Goal: Task Accomplishment & Management: Manage account settings

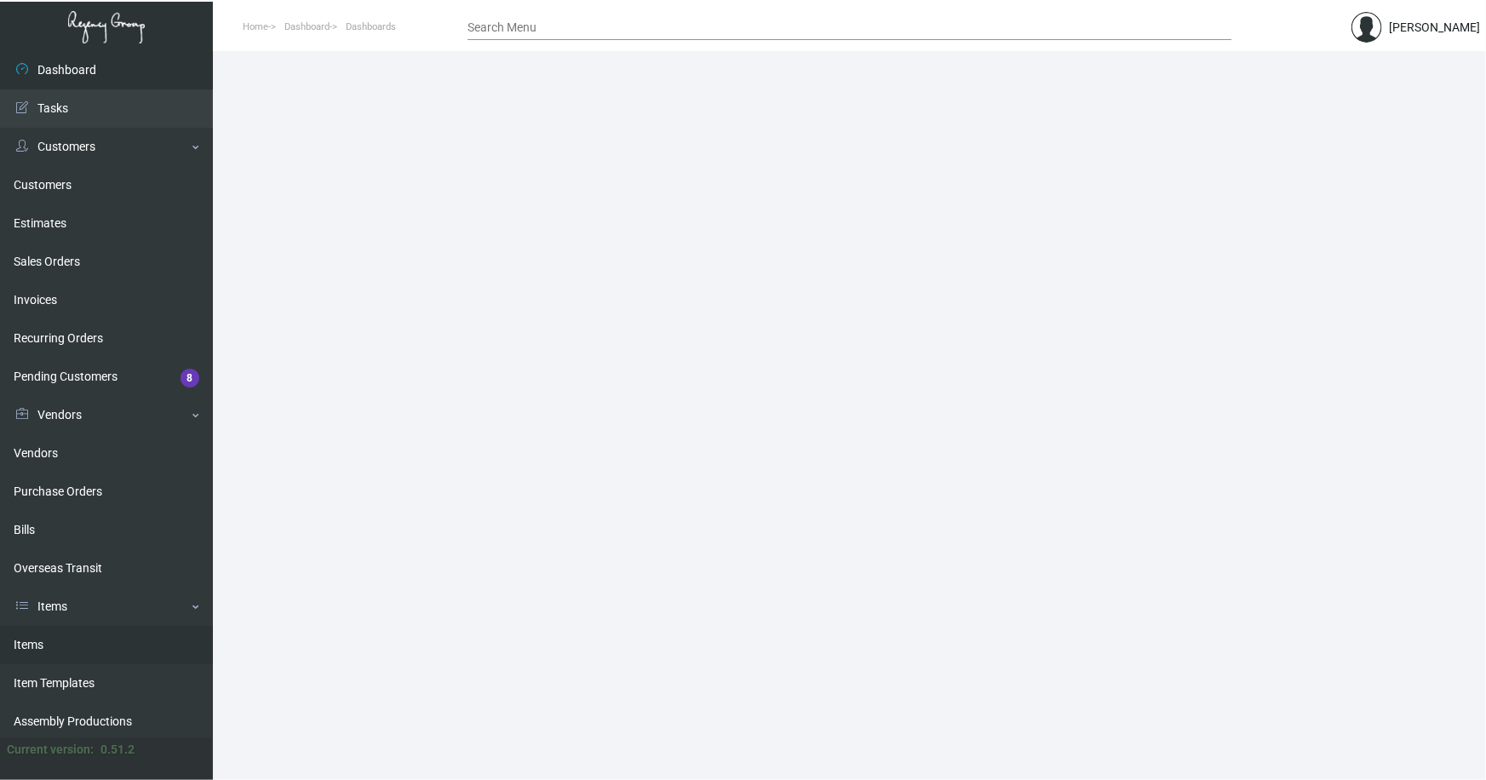
drag, startPoint x: 29, startPoint y: 647, endPoint x: 335, endPoint y: 369, distance: 413.6
click at [30, 646] on link "Items" at bounding box center [106, 645] width 213 height 38
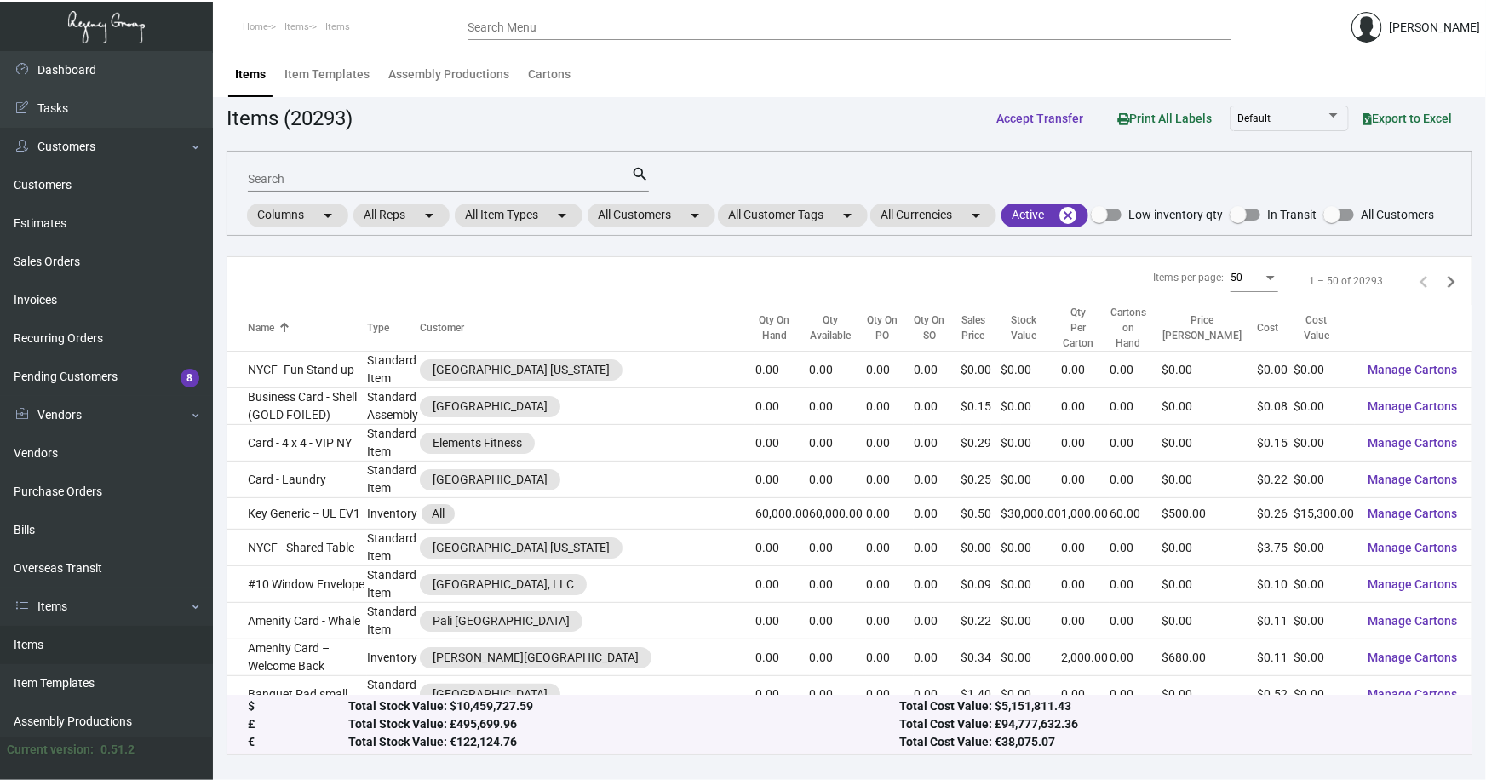
click at [357, 182] on input "Search" at bounding box center [439, 180] width 383 height 14
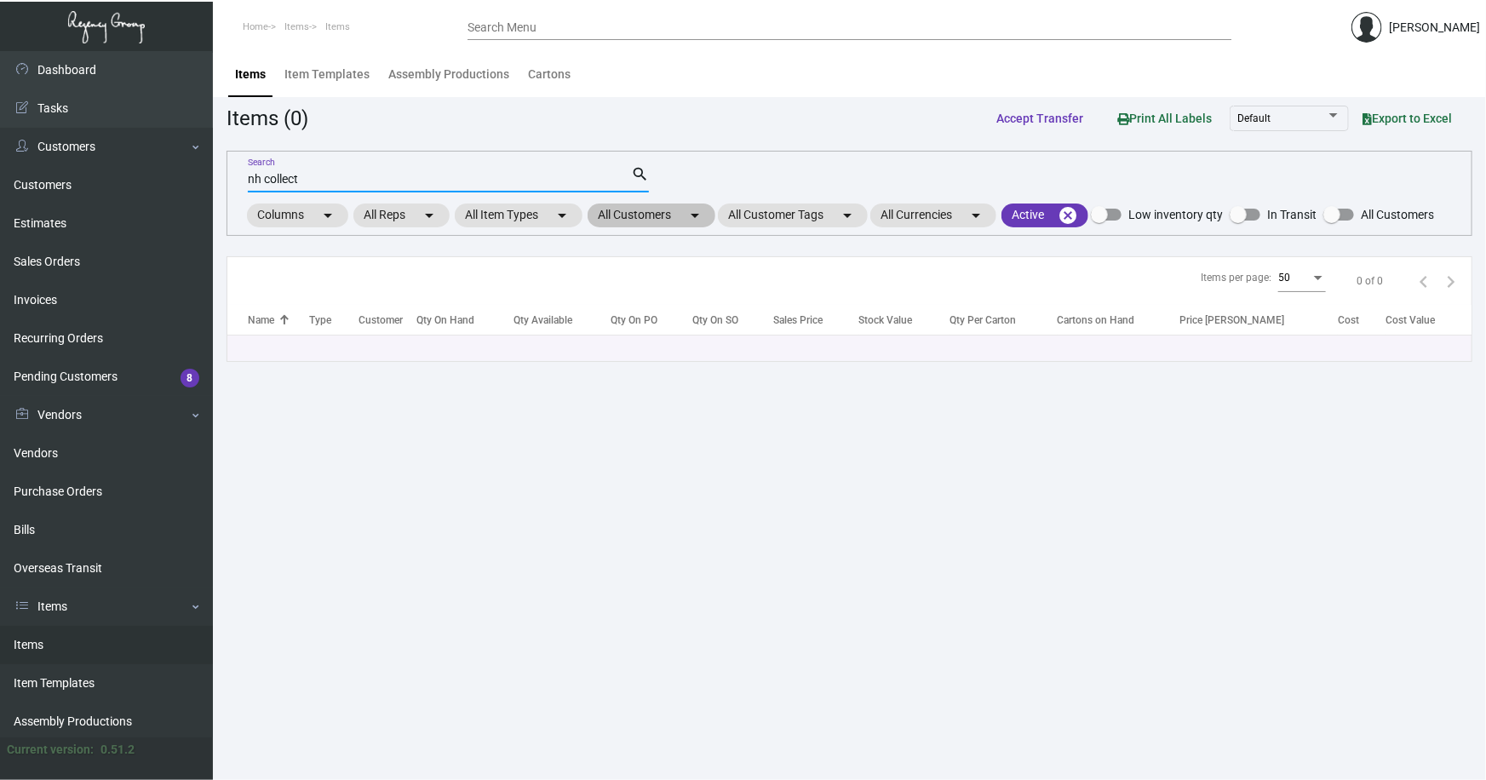
type input "nh collect"
click at [654, 212] on mat-chip "All Customers arrow_drop_down" at bounding box center [652, 216] width 128 height 24
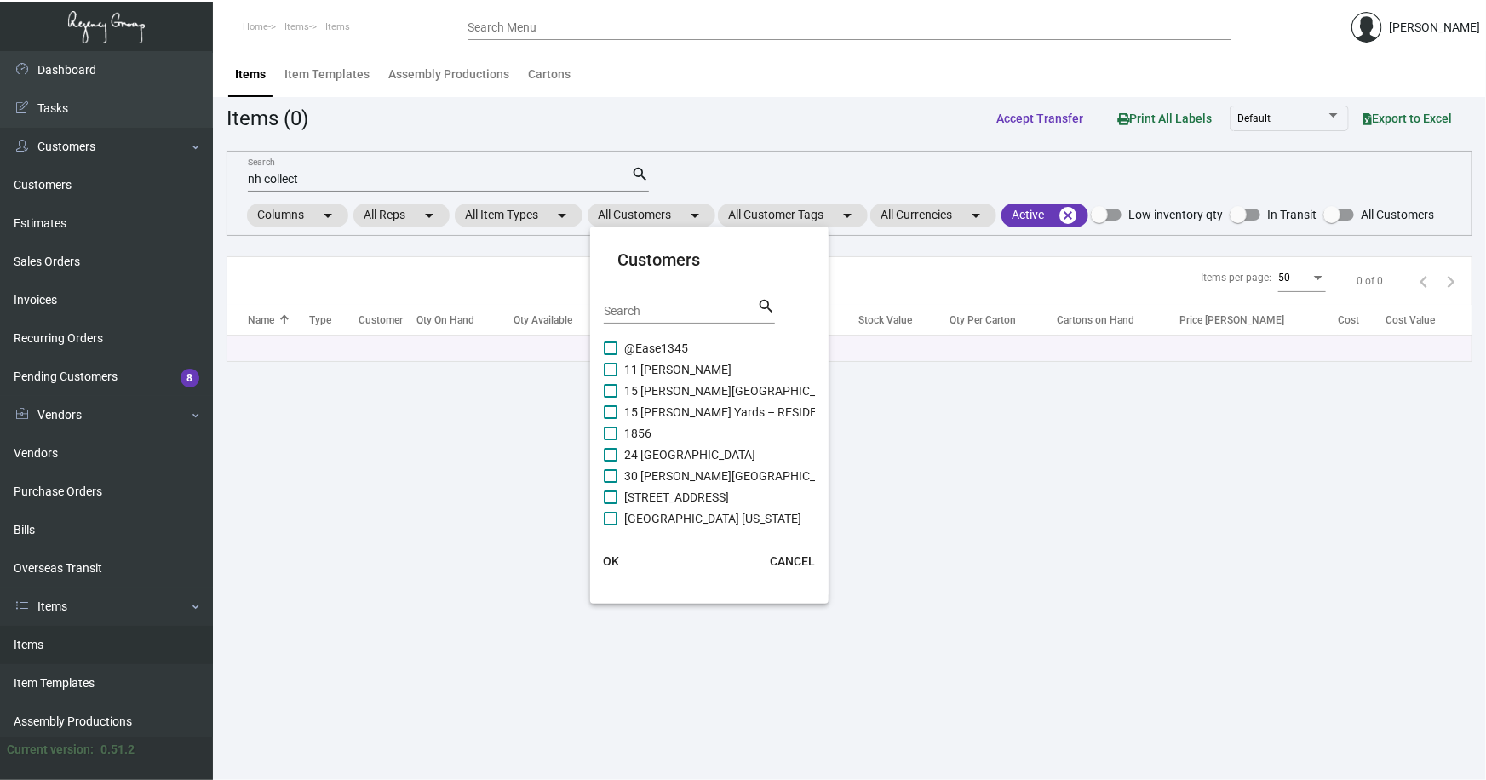
click at [656, 317] on div "Search" at bounding box center [680, 310] width 153 height 26
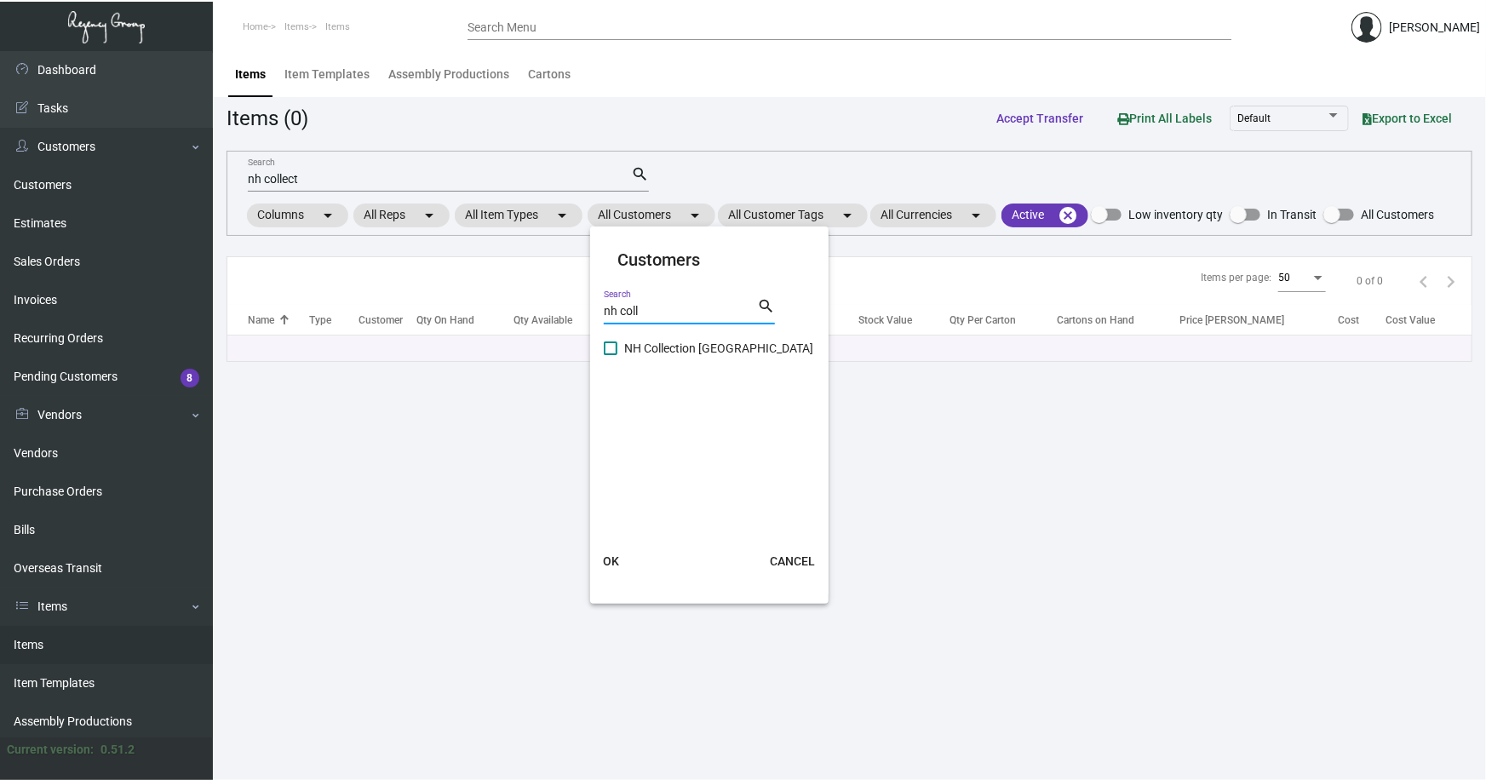
type input "nh coll"
click at [709, 343] on span "NH Collection [GEOGRAPHIC_DATA]" at bounding box center [718, 348] width 189 height 20
click at [611, 355] on input "NH Collection [GEOGRAPHIC_DATA]" at bounding box center [610, 355] width 1 height 1
checkbox input "true"
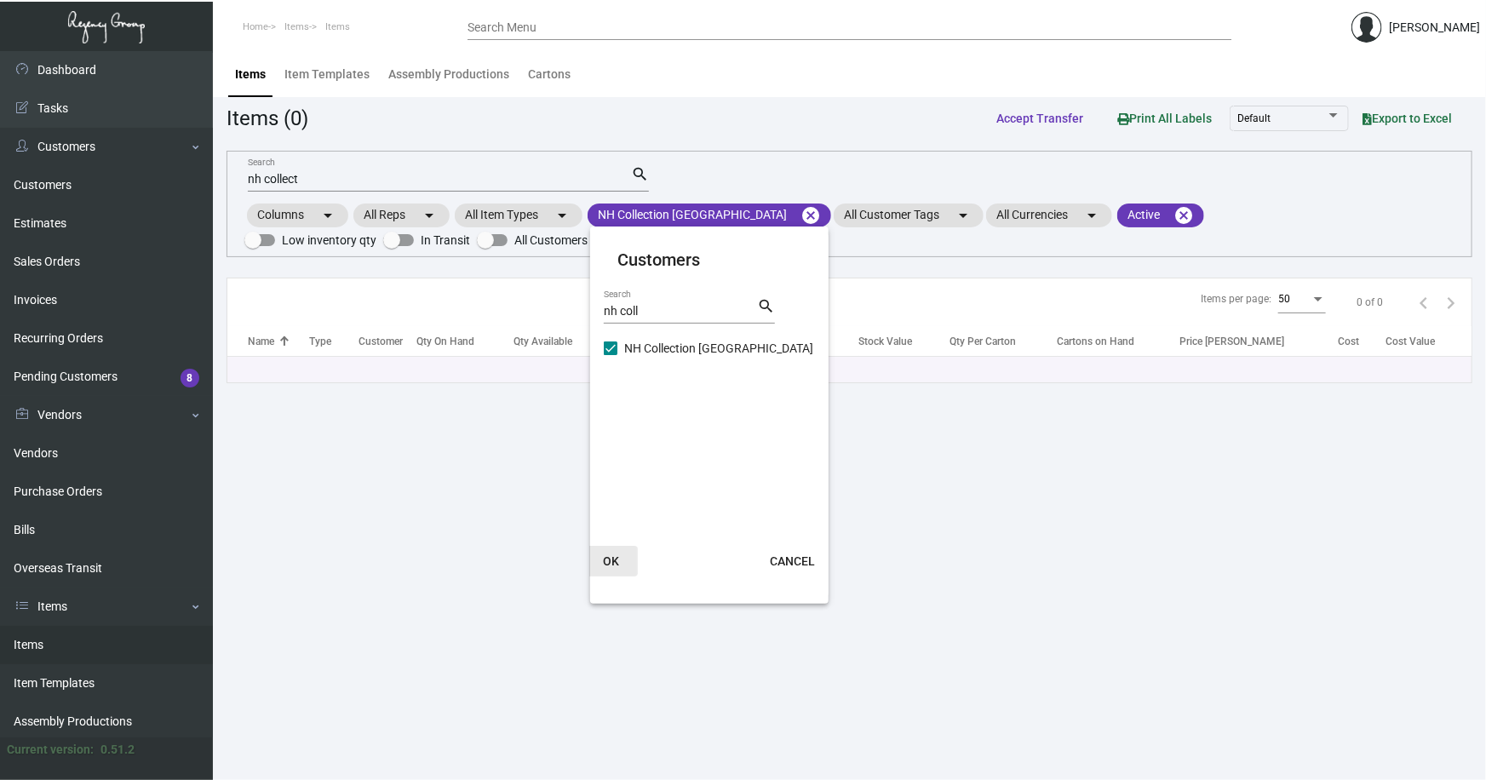
click at [608, 557] on span "OK" at bounding box center [611, 561] width 16 height 14
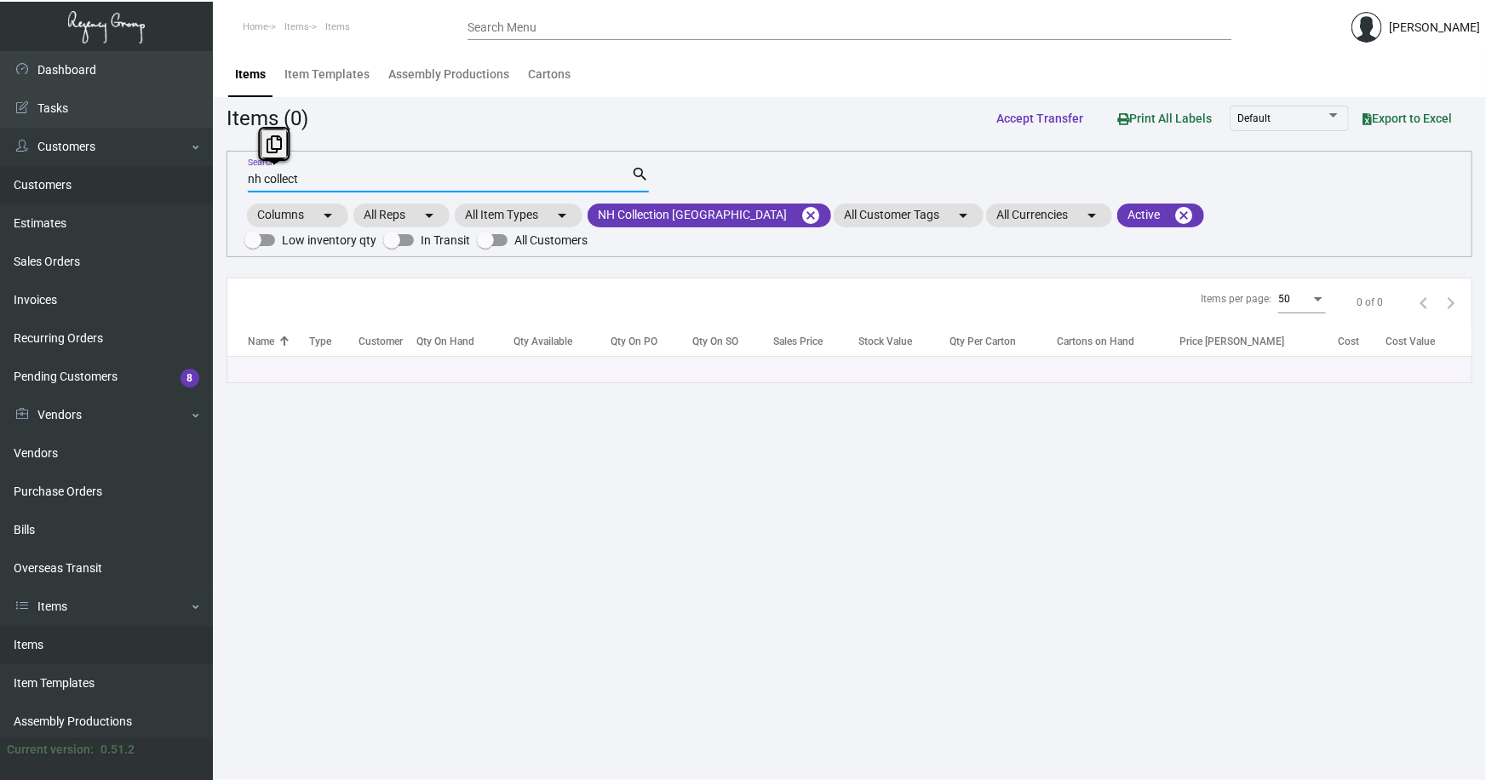
drag, startPoint x: 212, startPoint y: 183, endPoint x: 197, endPoint y: 183, distance: 15.3
click at [198, 183] on div "Dashboard Dashboard Tasks Customers Customers Estimates Sales Orders Invoices R…" at bounding box center [743, 415] width 1486 height 729
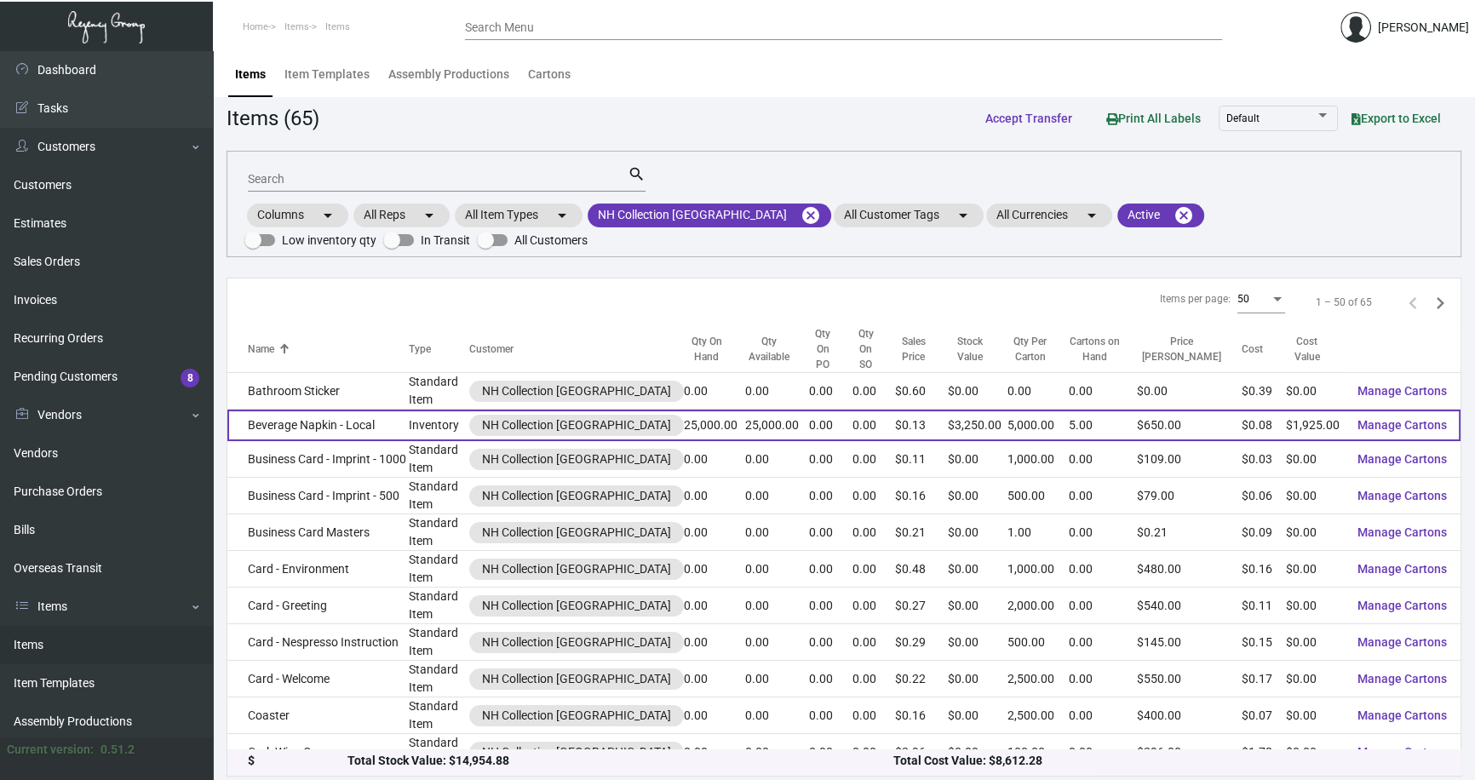
click at [335, 415] on td "Beverage Napkin - Local" at bounding box center [317, 426] width 181 height 32
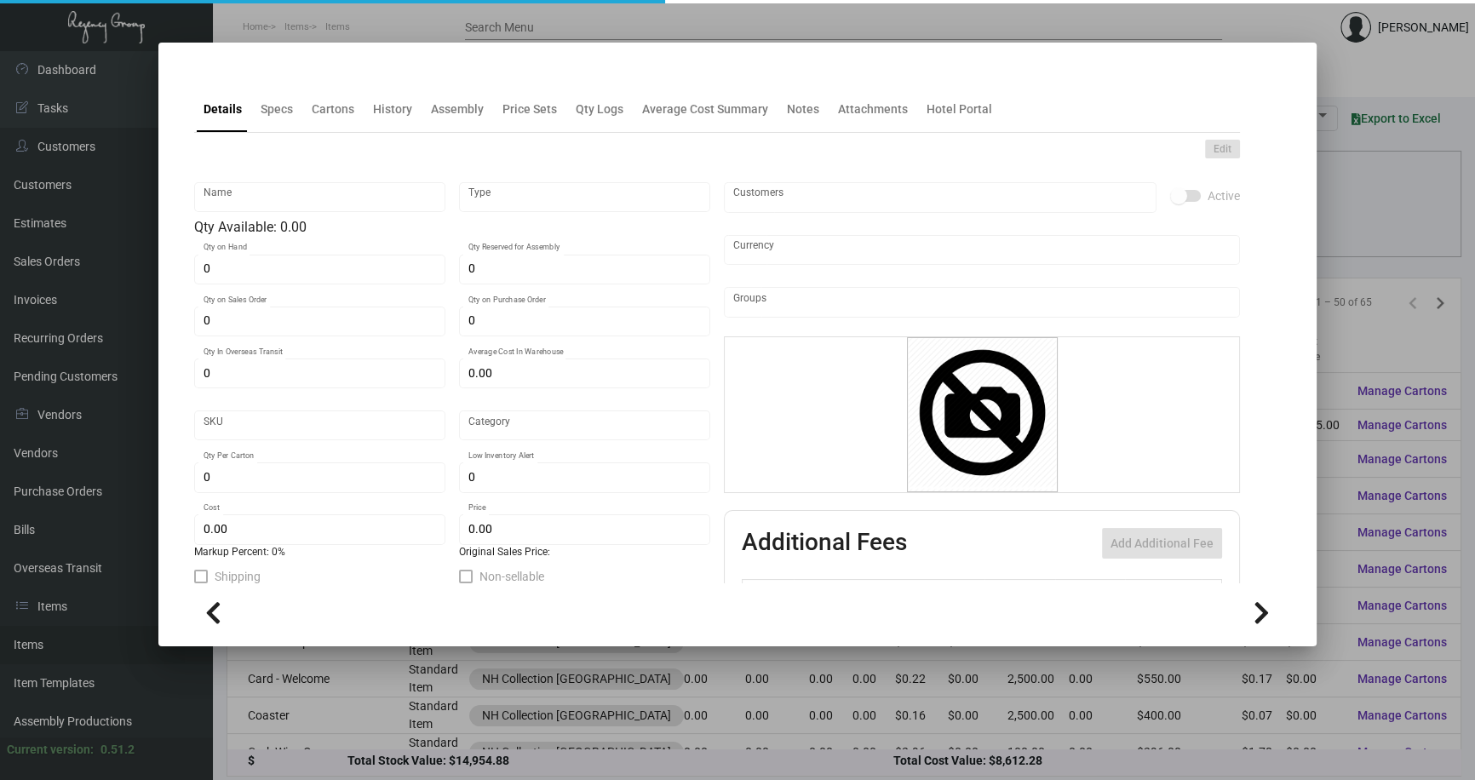
type input "Beverage Napkin - Local"
type input "Inventory"
type input "25,000"
type input "$ 0.0779"
type input "NHCMA-Napkin-16"
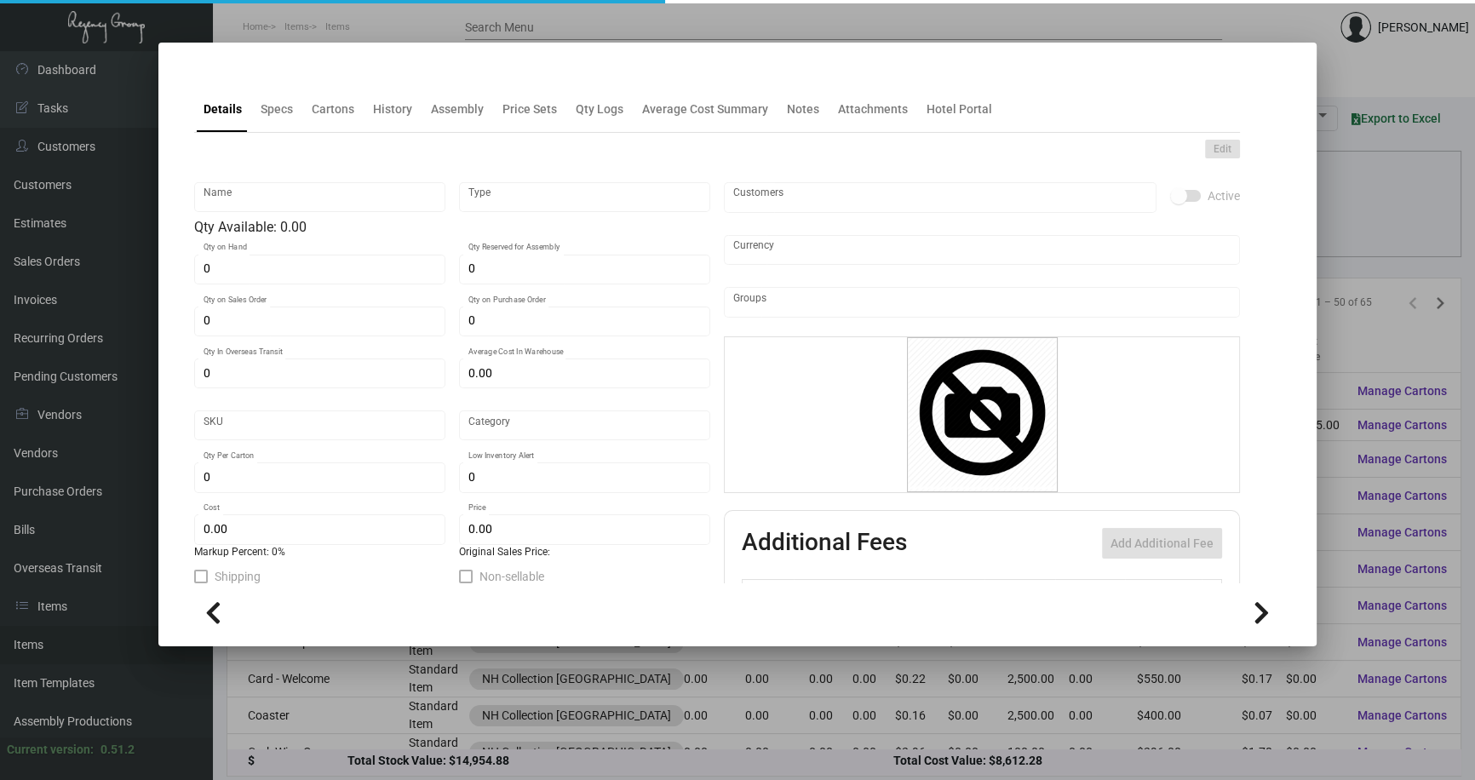
type input "Standard"
type input "5,000"
type input "$ 0.077"
type input "$ 0.13"
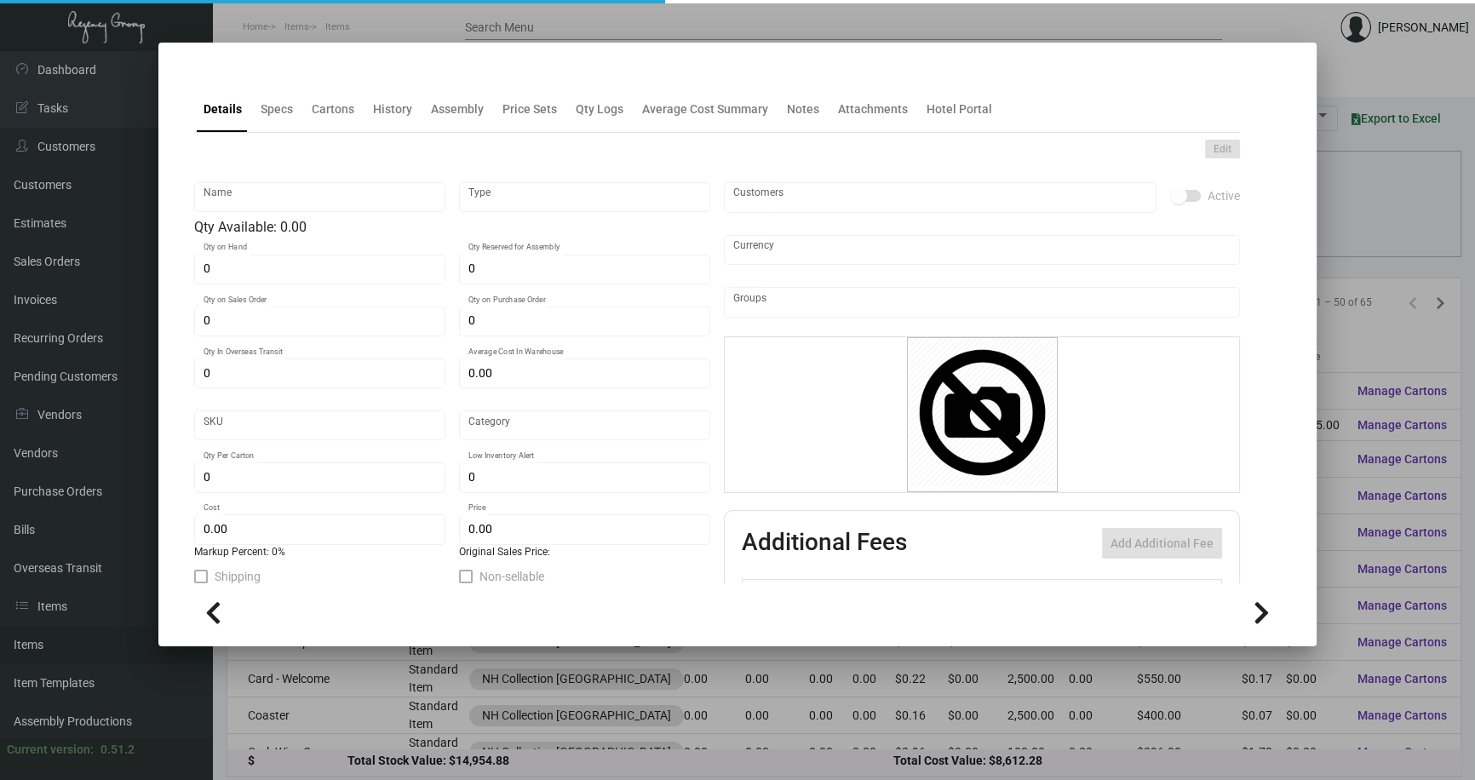
checkbox input "true"
type input "United States Dollar $"
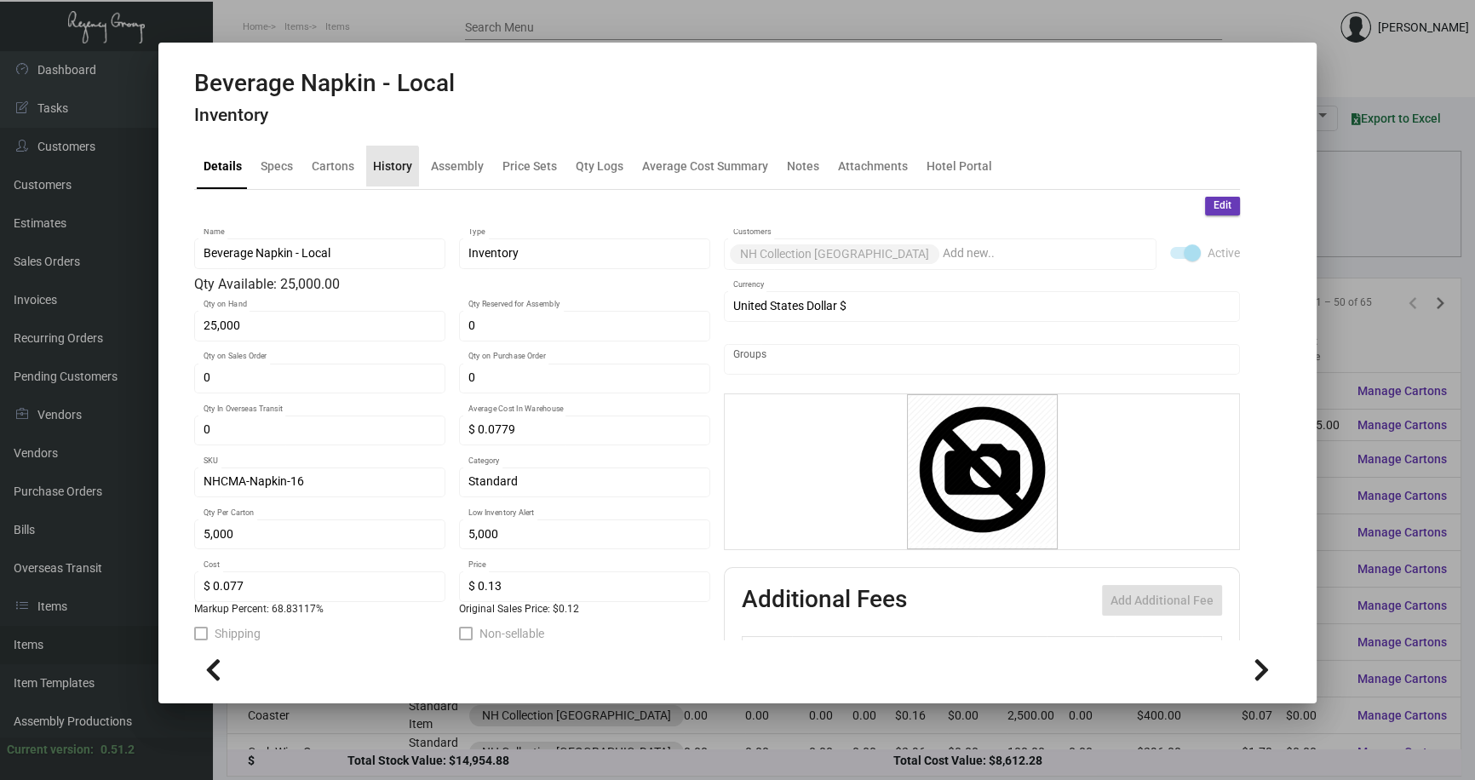
click at [387, 167] on div "History" at bounding box center [392, 166] width 39 height 18
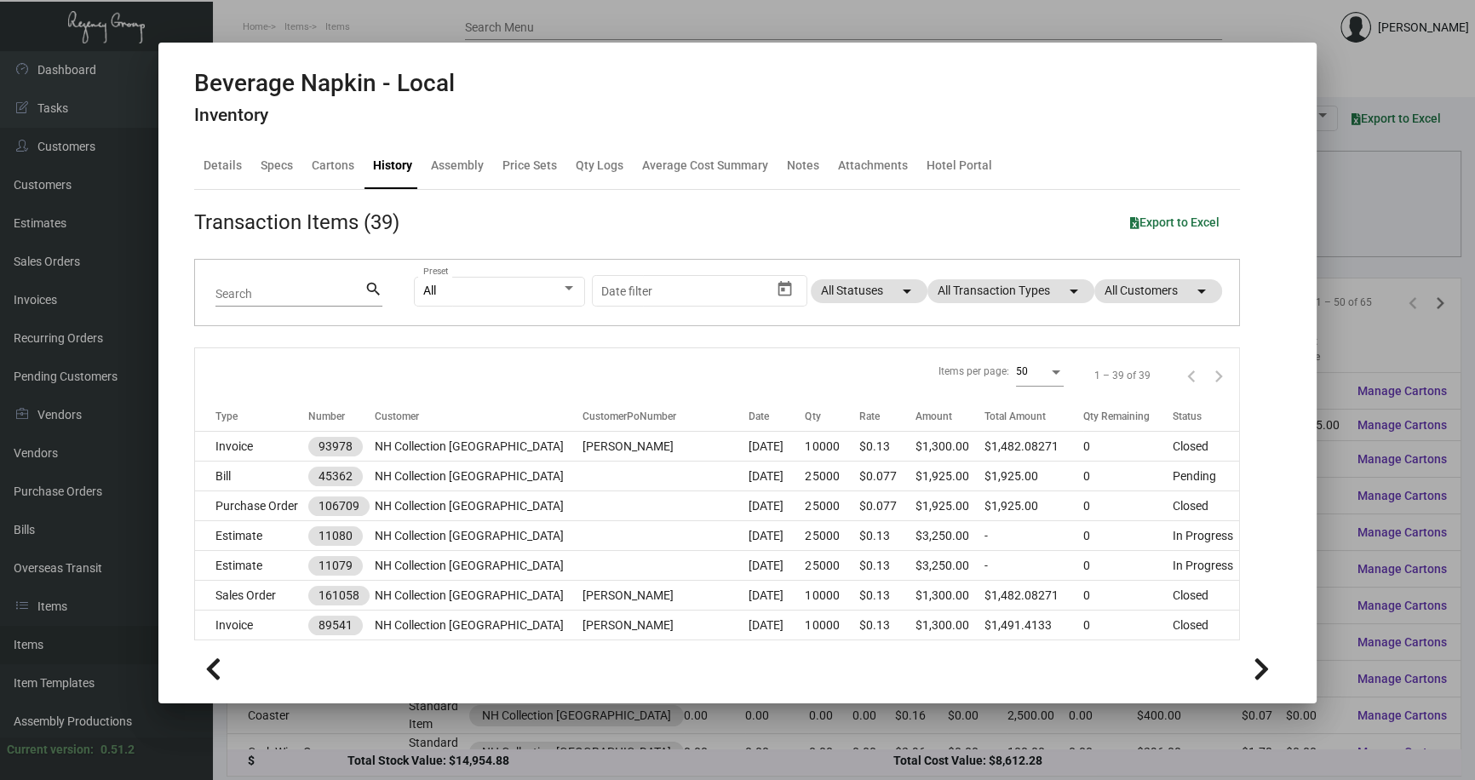
click at [1363, 485] on div at bounding box center [737, 390] width 1475 height 780
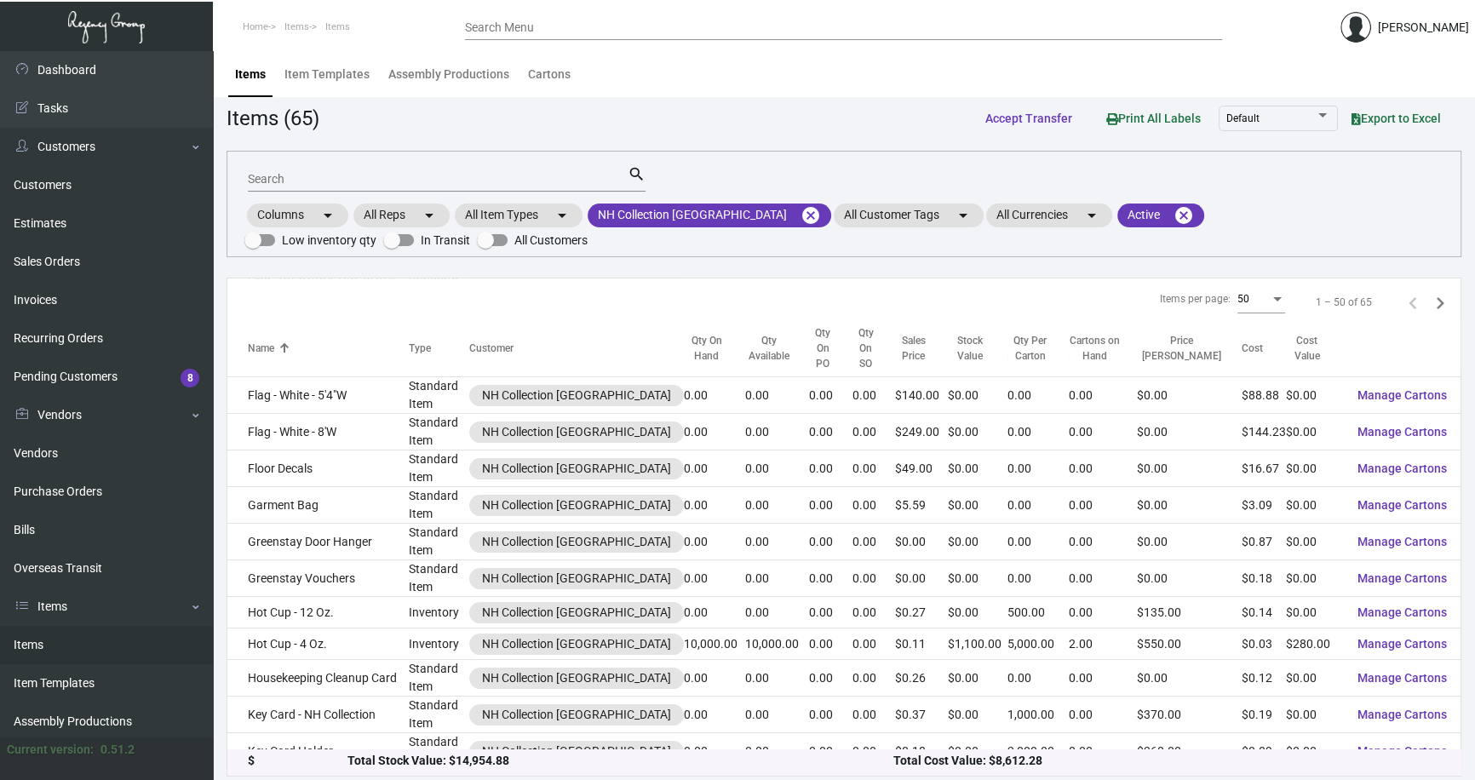
scroll to position [1006, 0]
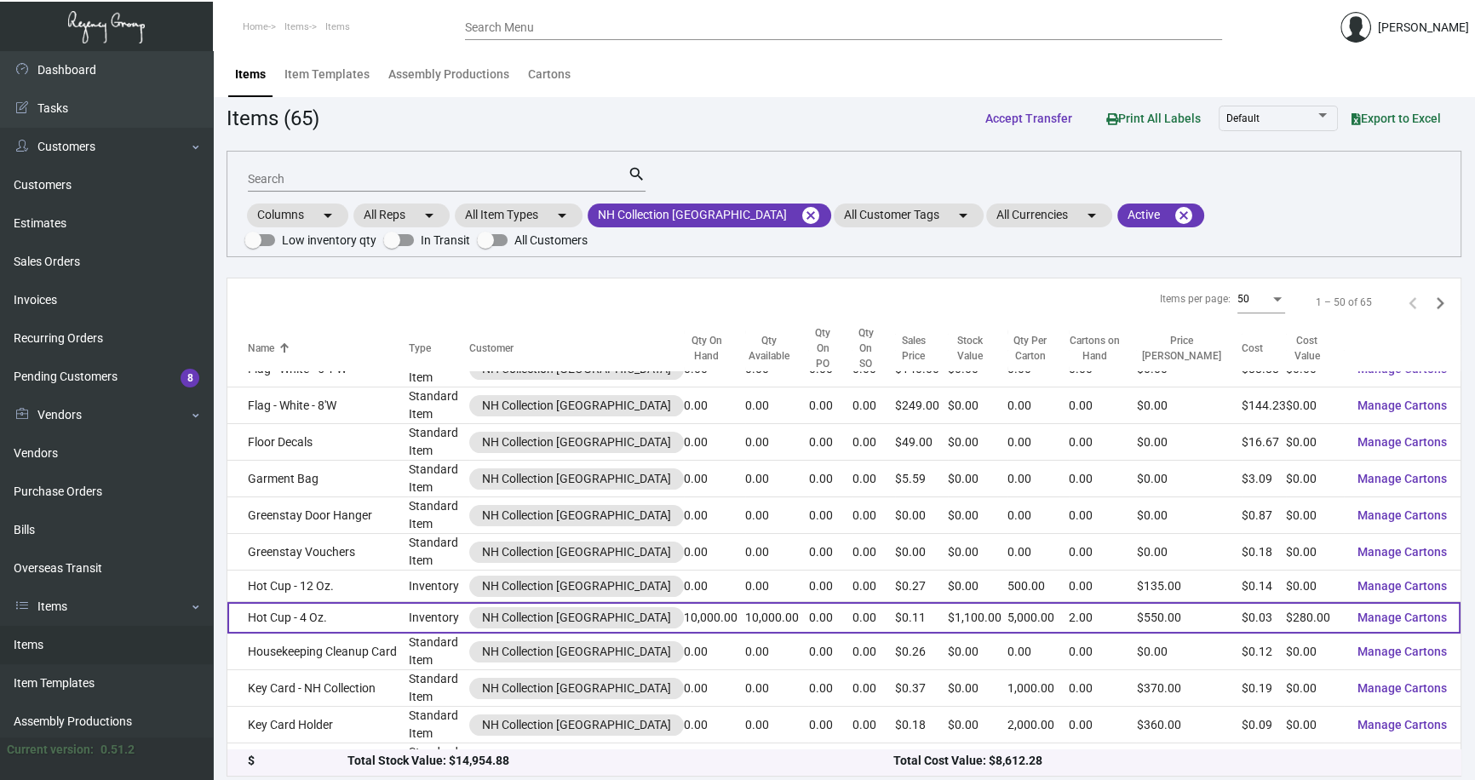
click at [315, 602] on td "Hot Cup - 4 Oz." at bounding box center [317, 618] width 181 height 32
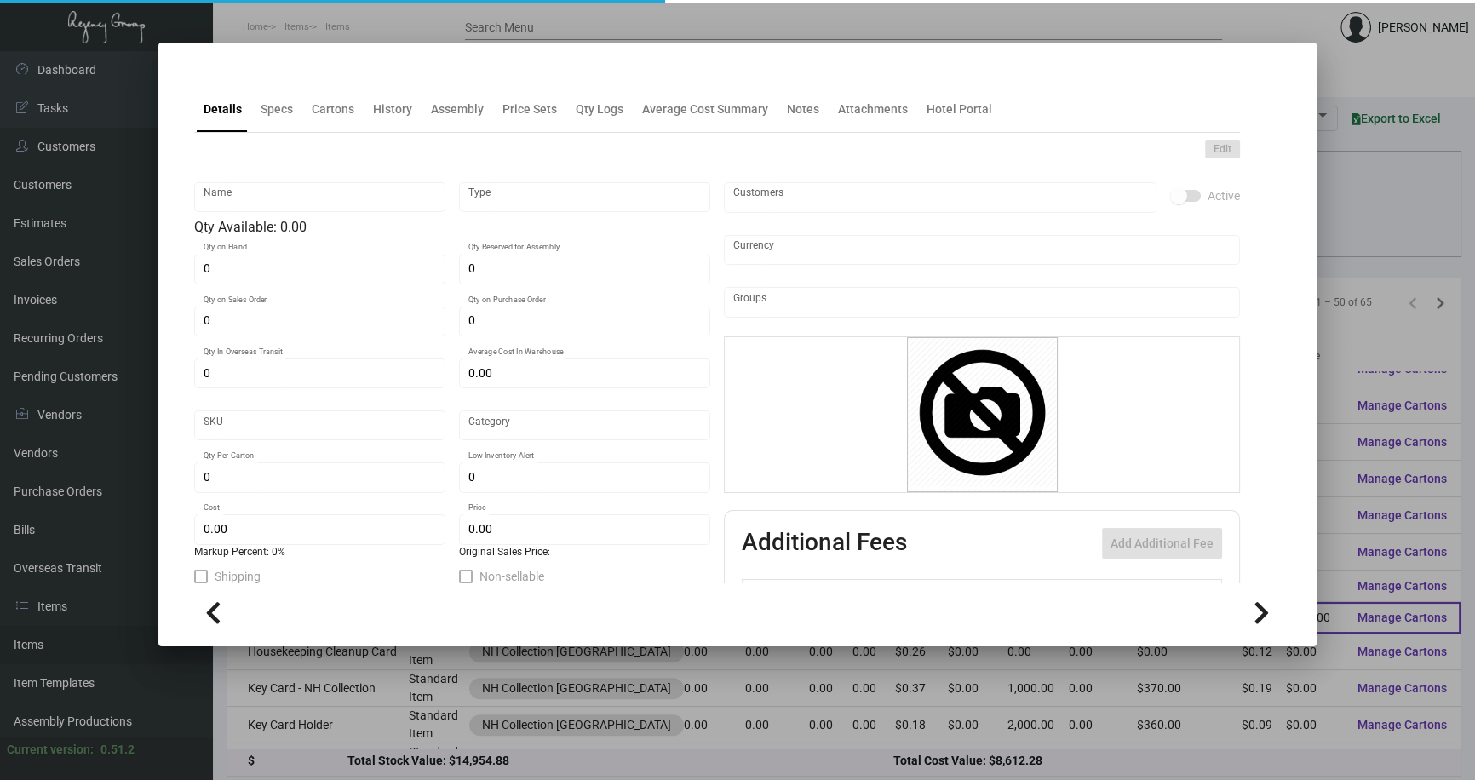
type input "Hot Cup - 4 Oz."
type input "Inventory"
type input "10,000"
type input "$ 0.0622"
type input "Overseas"
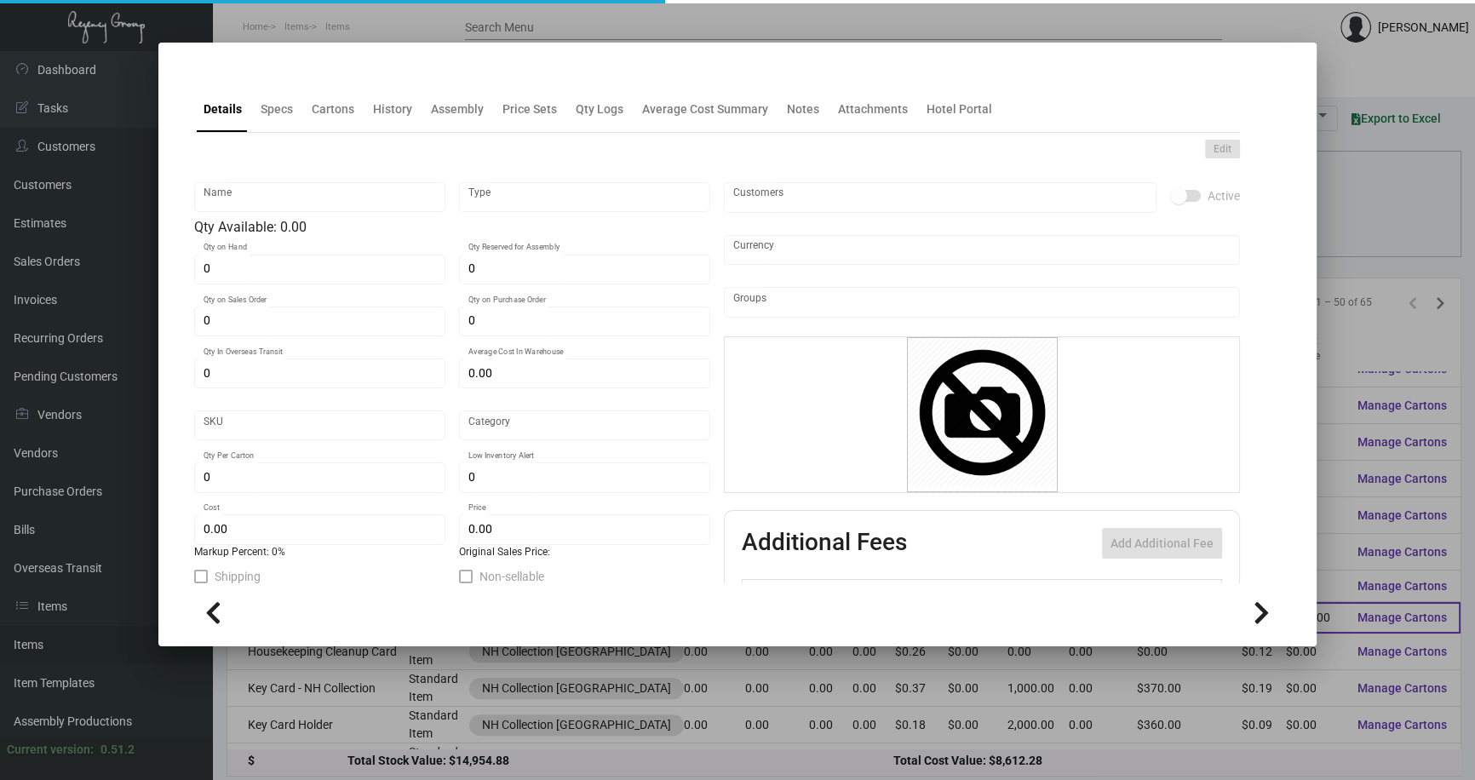
type input "5,000"
type input "$ 0.028"
type input "$ 0.11"
checkbox input "true"
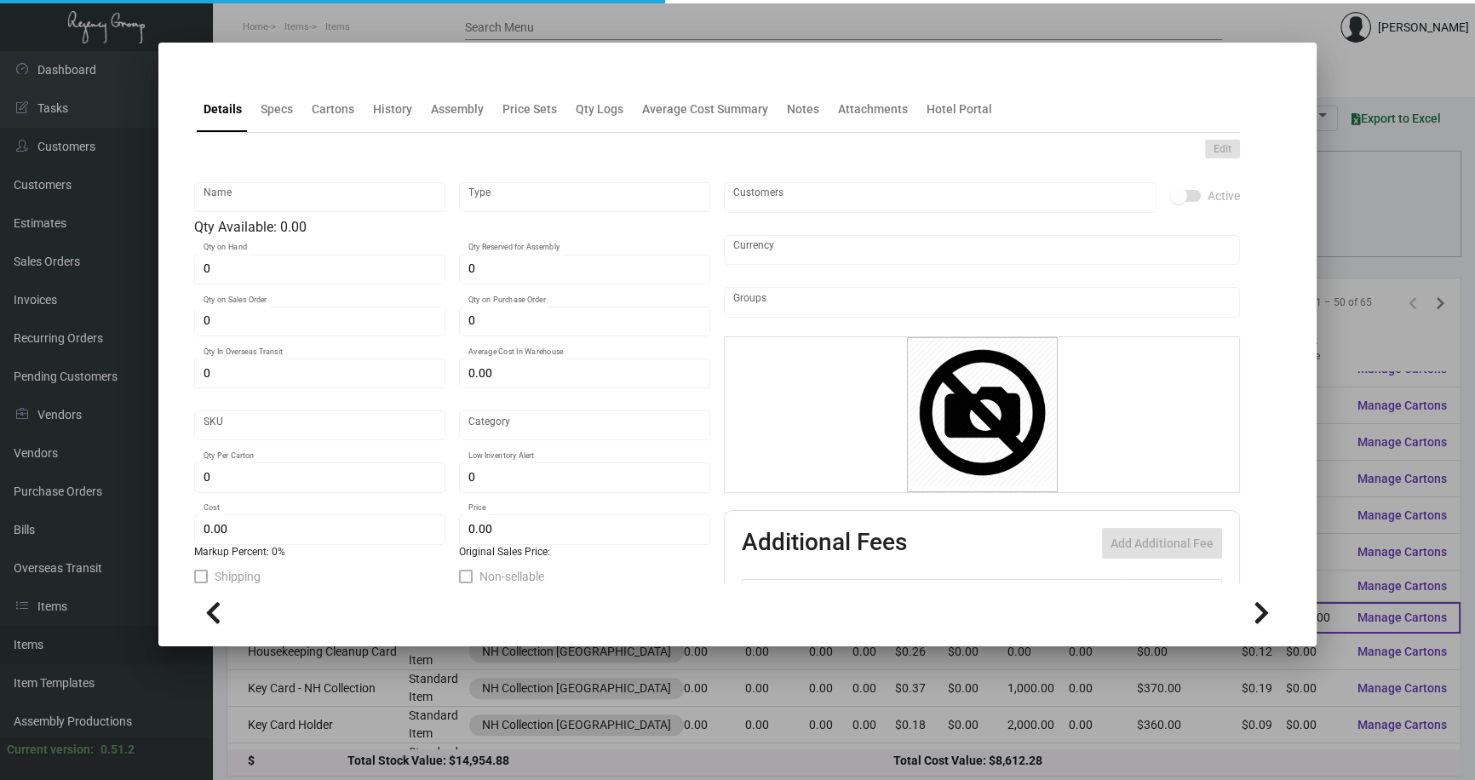
type input "United States Dollar $"
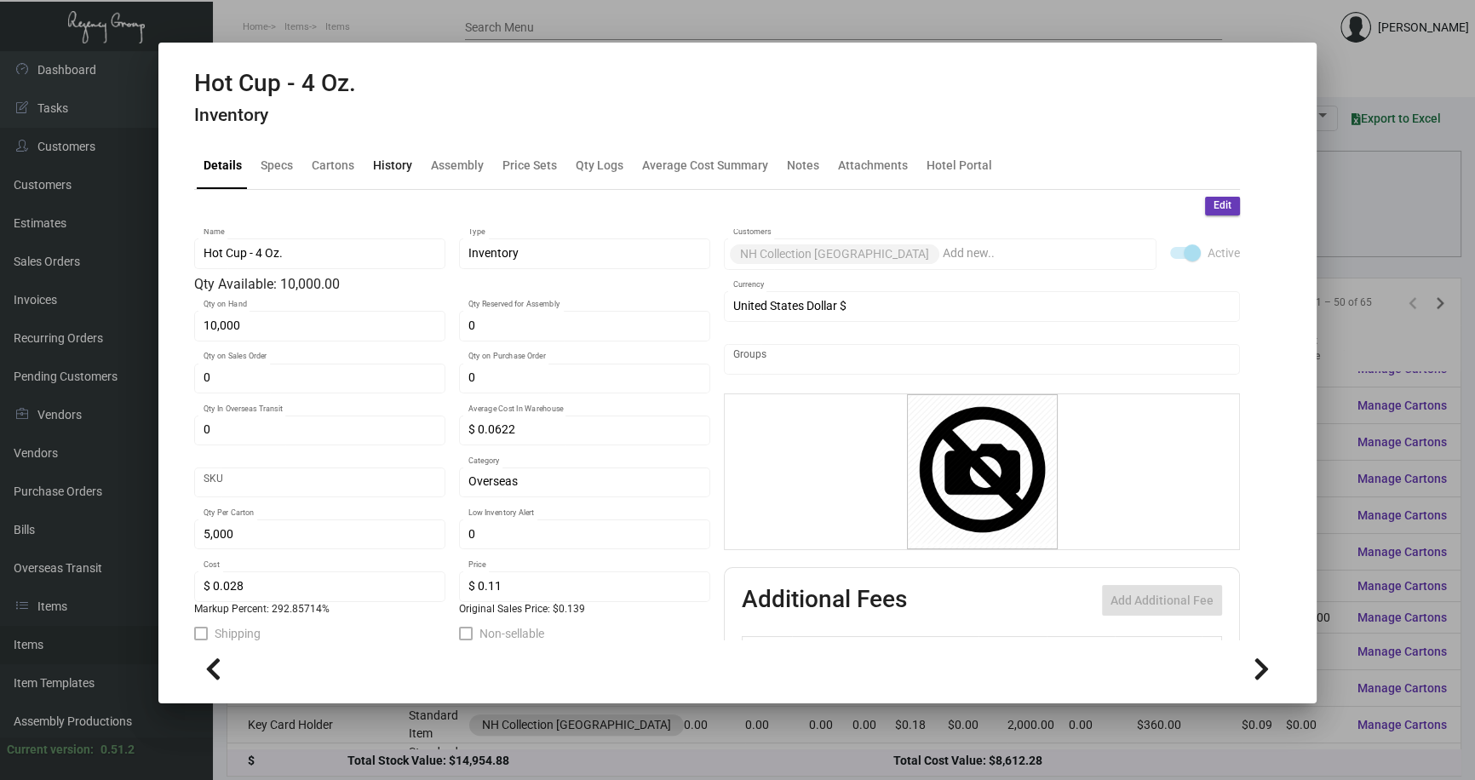
click at [393, 166] on div "History" at bounding box center [392, 166] width 39 height 18
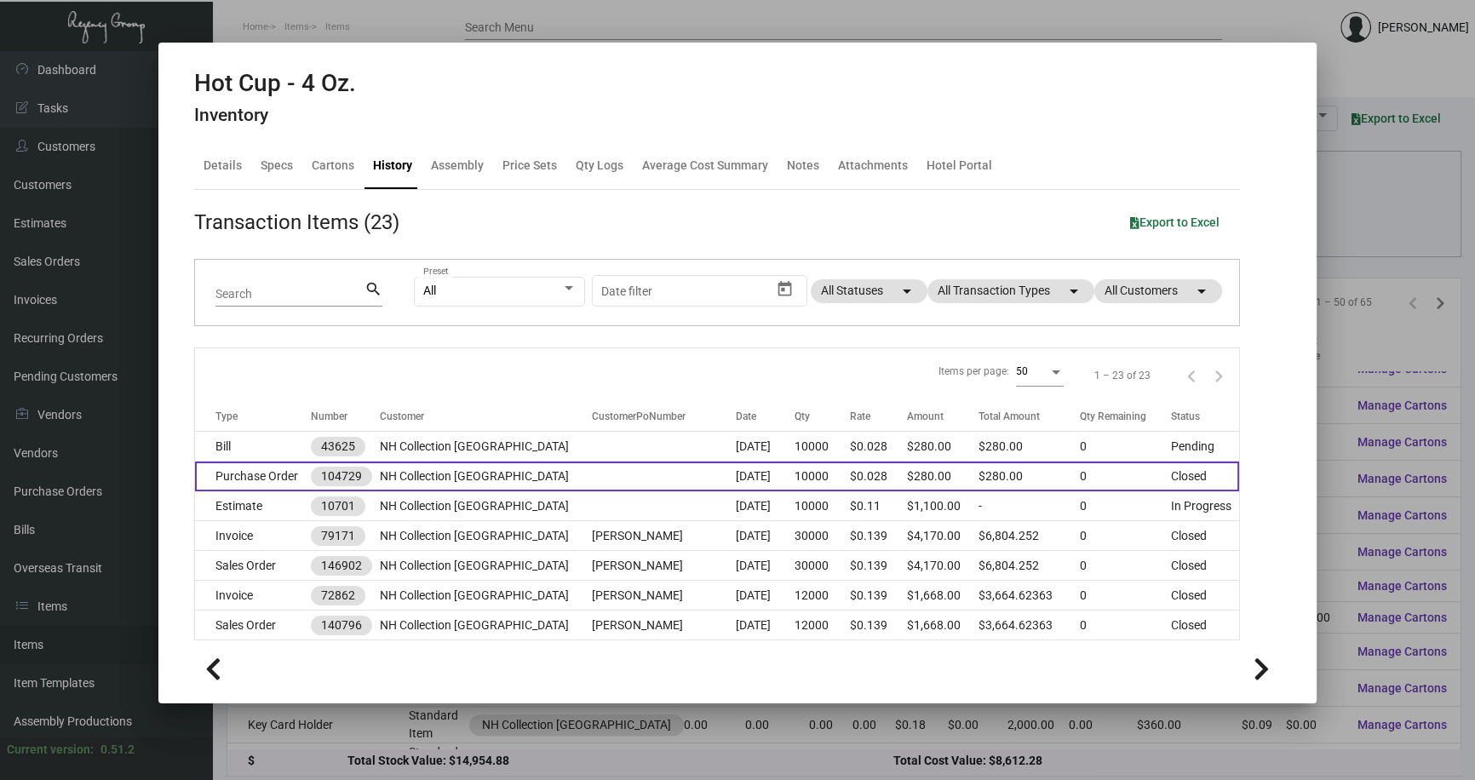
click at [251, 471] on td "Purchase Order" at bounding box center [253, 477] width 116 height 30
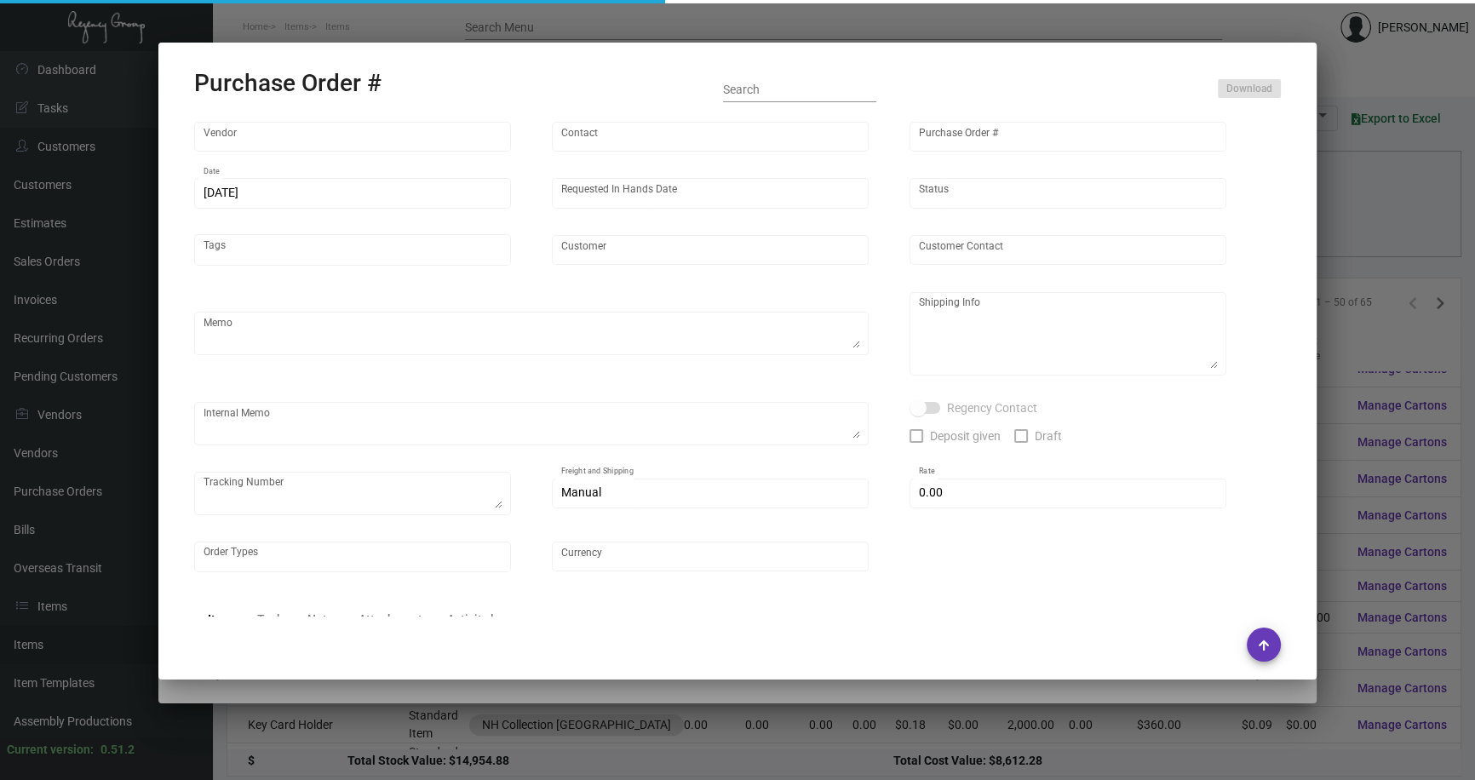
type input "Finger Lakes Promotions"
type input "[PERSON_NAME]"
type input "104729"
type input "[DATE]"
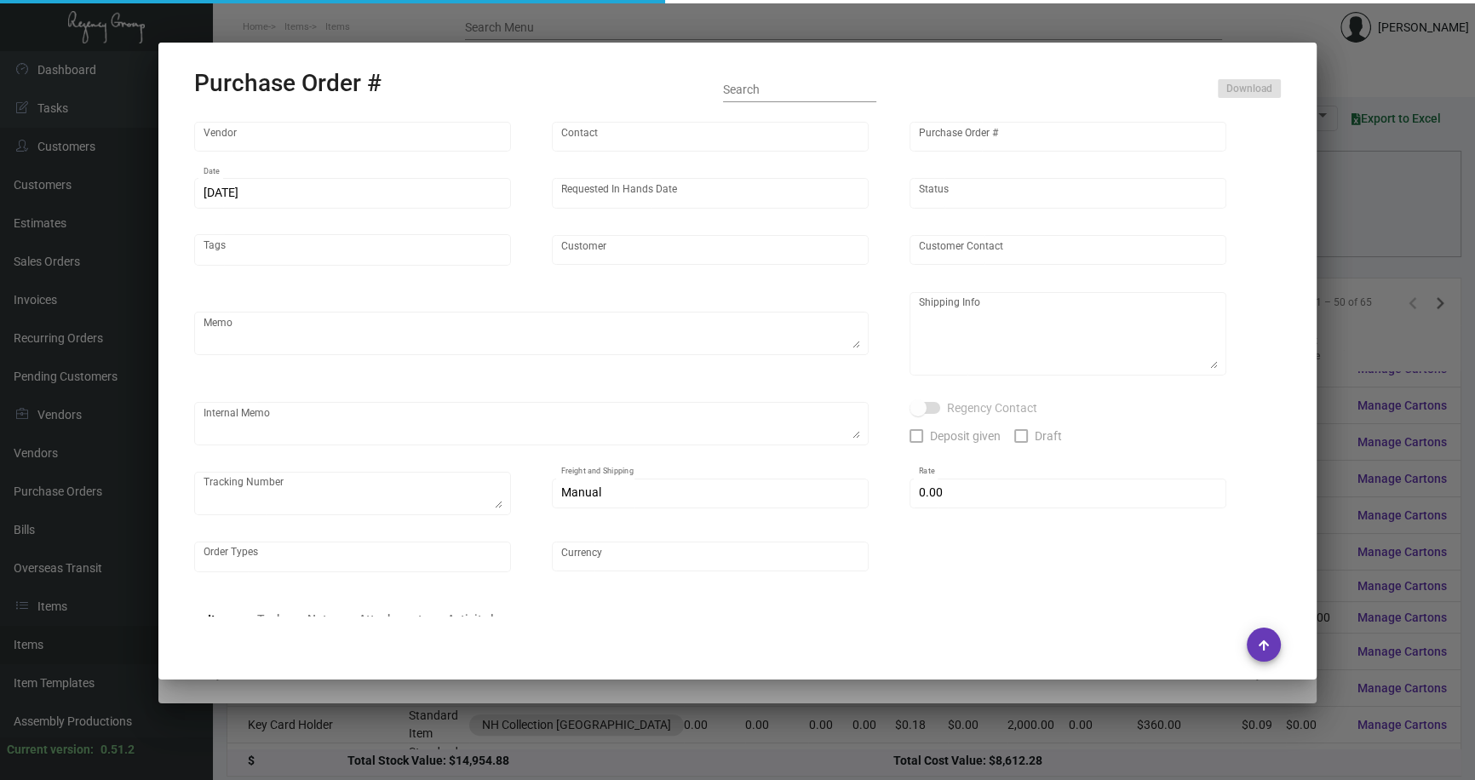
type input "NH Collection [GEOGRAPHIC_DATA]"
type textarea "Via BOAT. Repeat previous PO 90307."
type textarea "Regency Group NJ - [PERSON_NAME] [STREET_ADDRESS]"
type textarea "RD ACH [DATE]"
checkbox input "true"
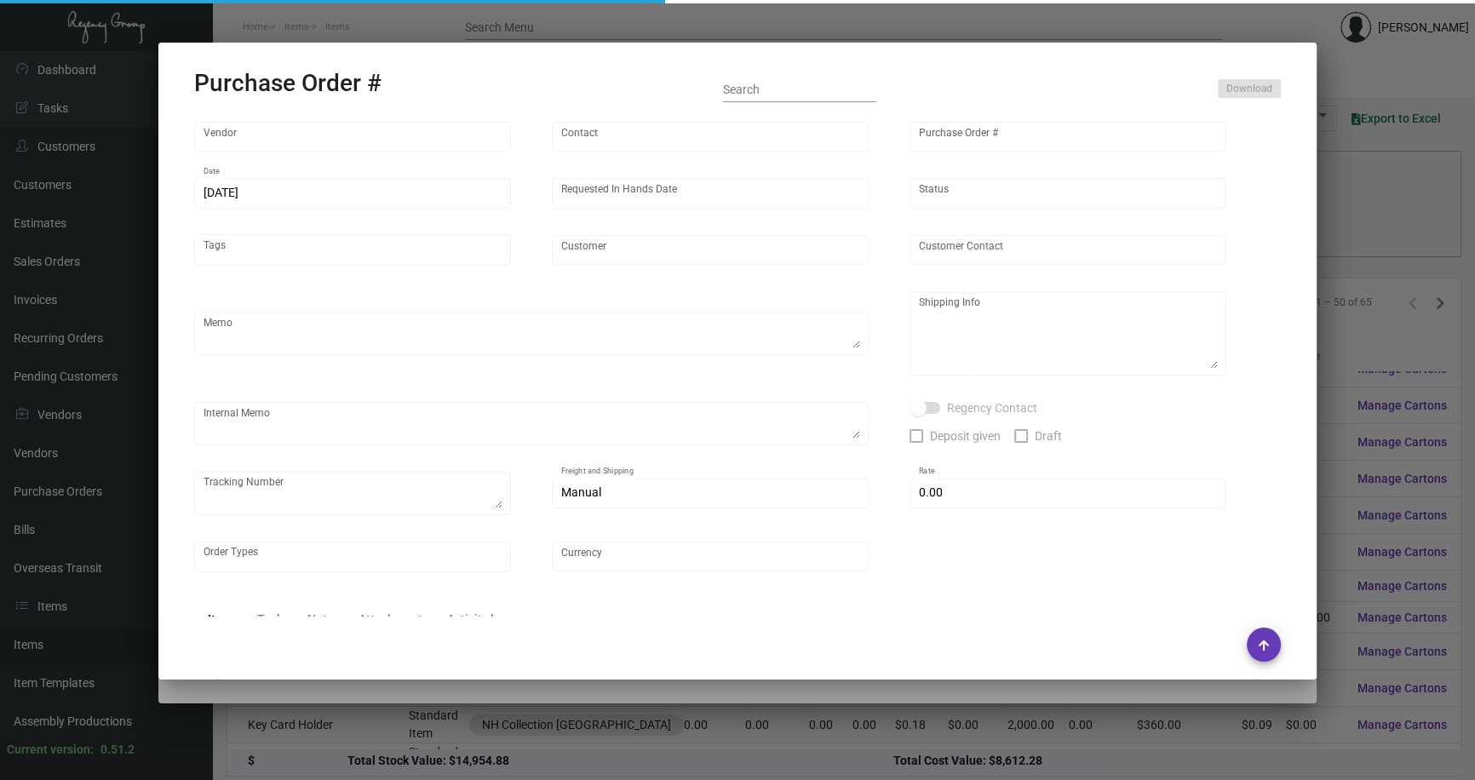
checkbox input "true"
type input "$ 0.00"
type input "United States Dollar $"
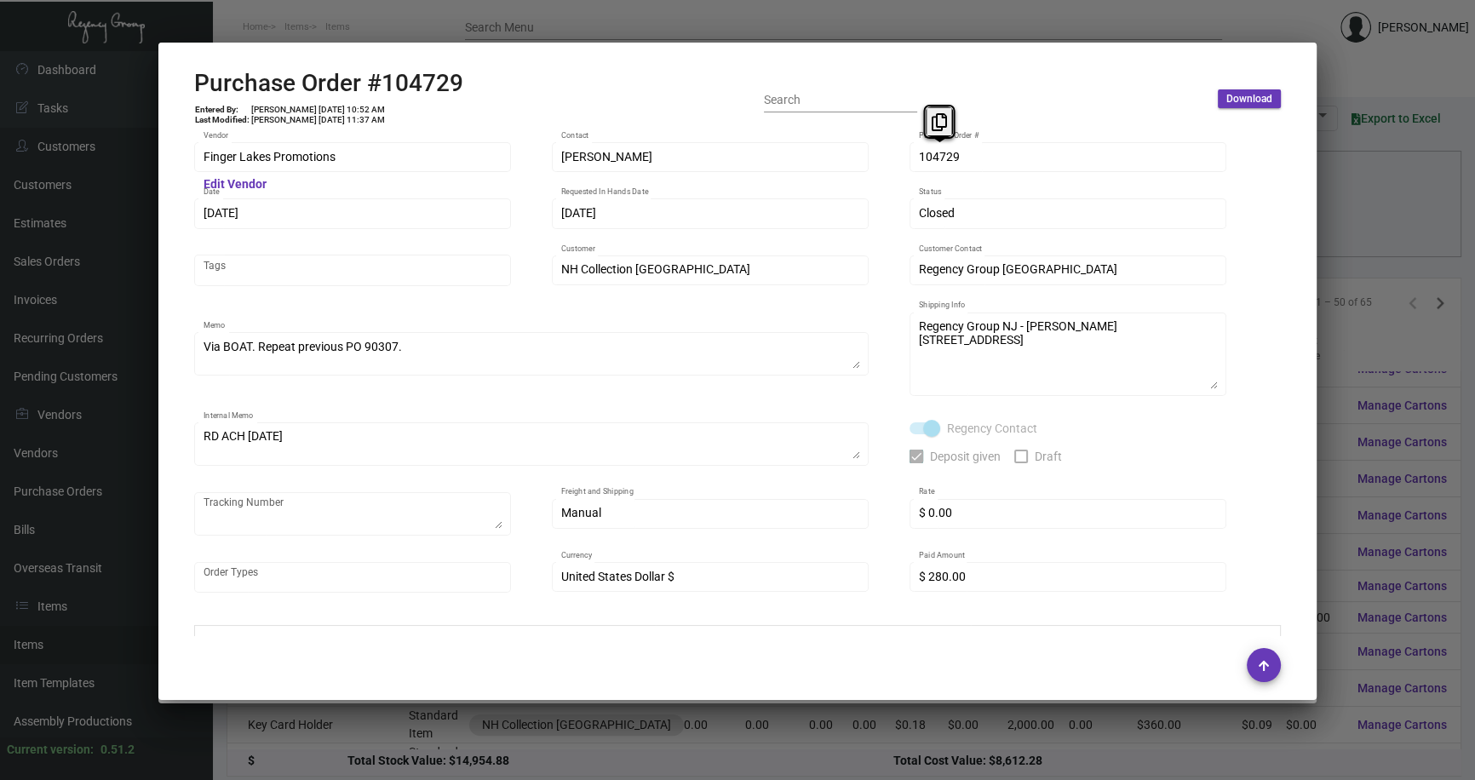
click at [915, 162] on div "104729 Purchase Order #" at bounding box center [1068, 156] width 317 height 33
click at [1343, 367] on div at bounding box center [737, 390] width 1475 height 780
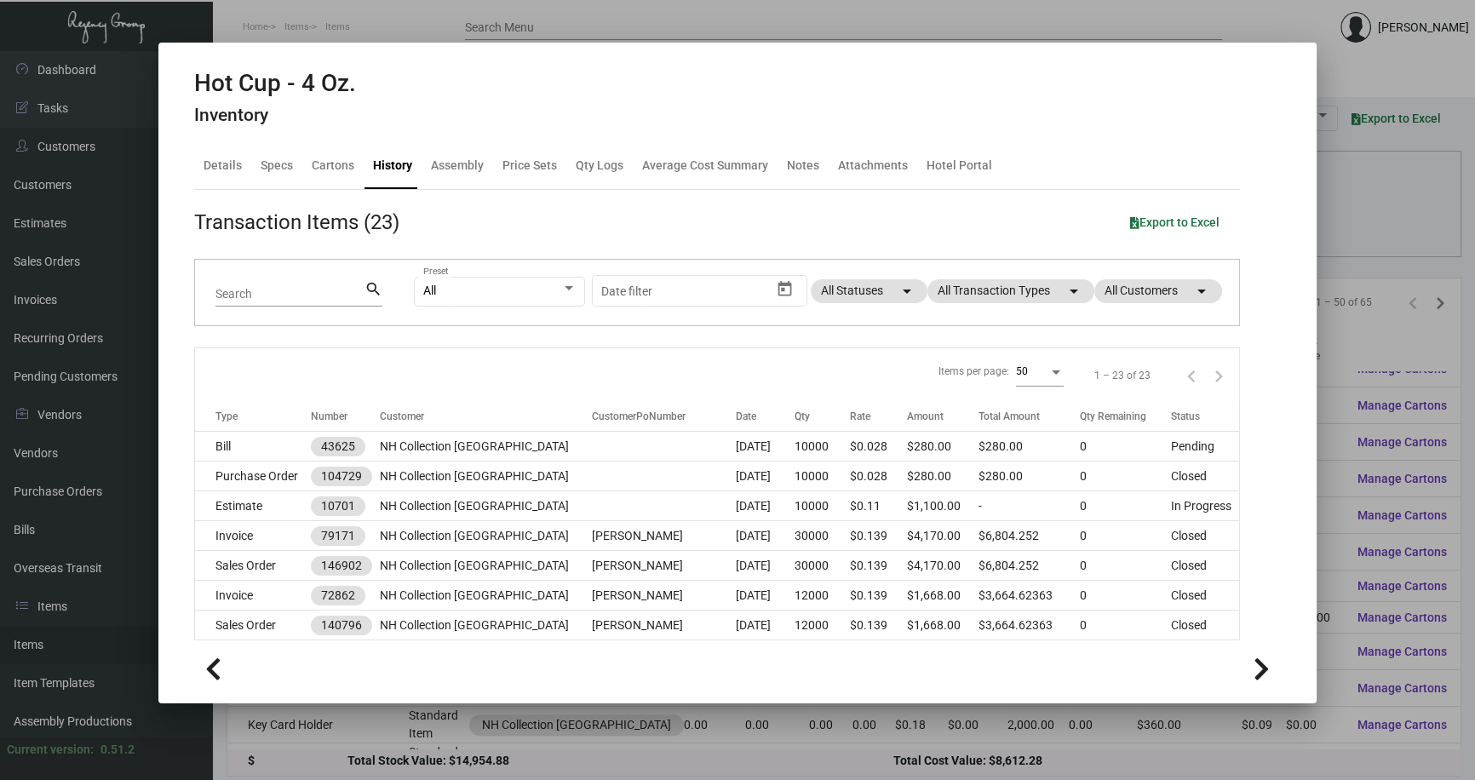
click at [1343, 367] on div at bounding box center [737, 390] width 1475 height 780
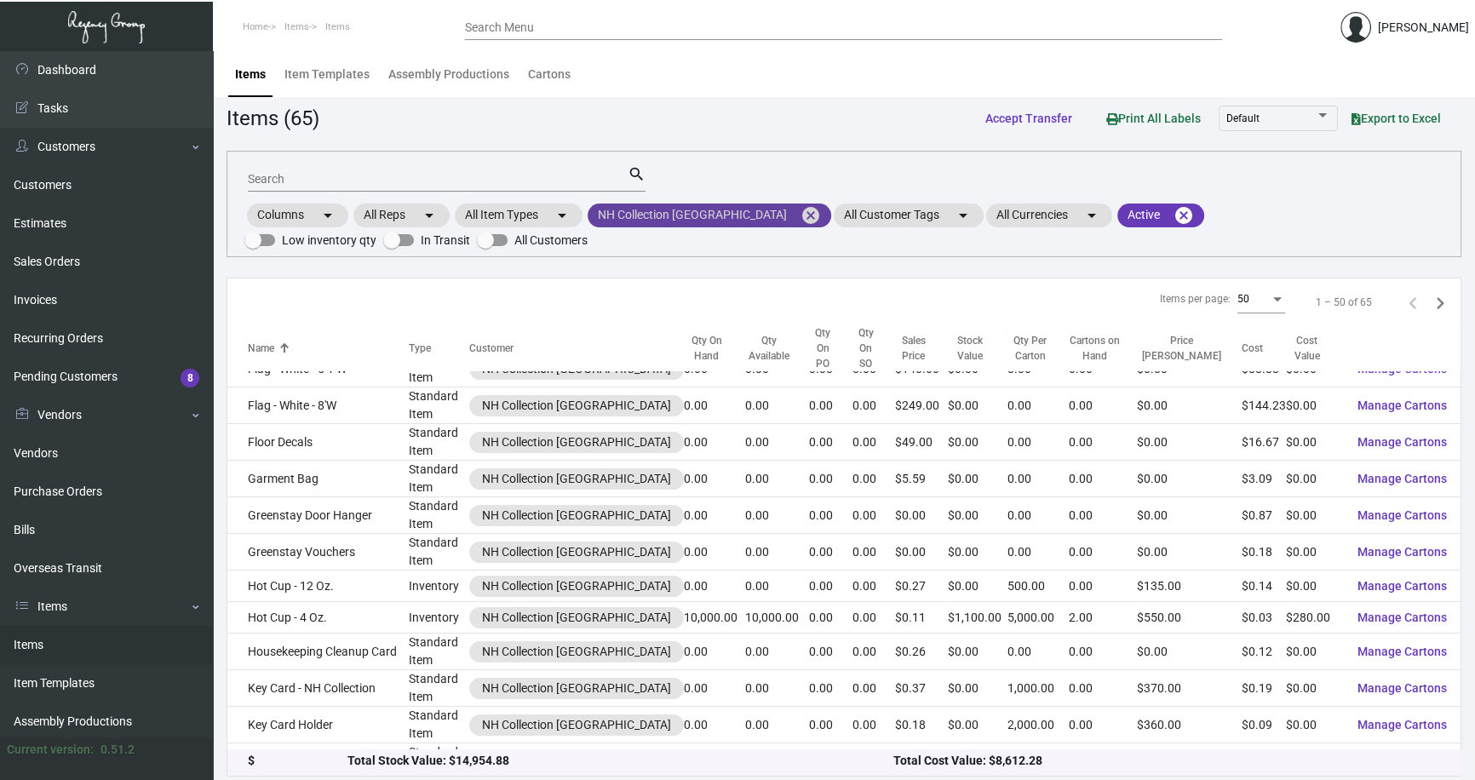
click at [801, 214] on mat-icon "cancel" at bounding box center [811, 215] width 20 height 20
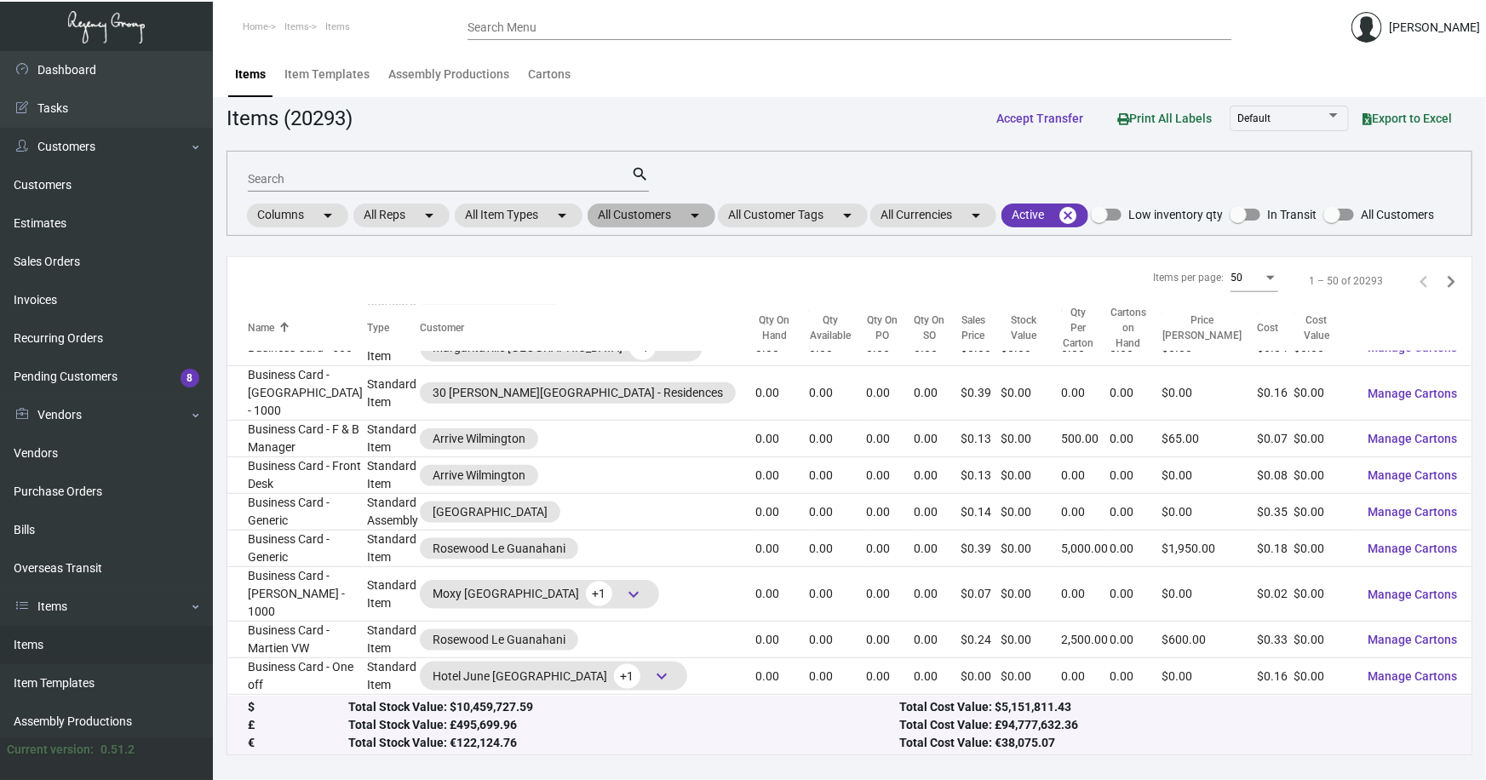
click at [642, 215] on mat-chip "All Customers arrow_drop_down" at bounding box center [652, 216] width 128 height 24
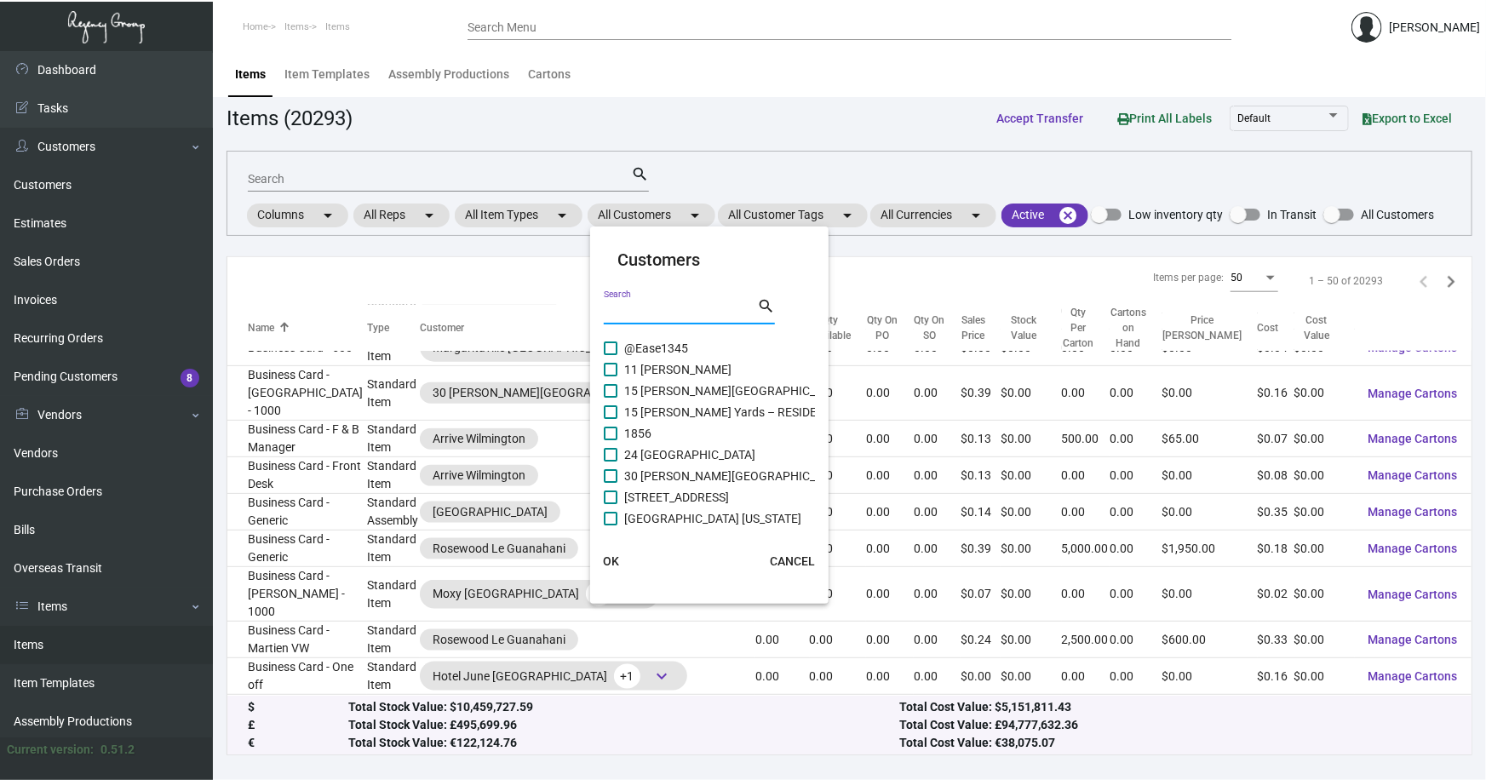
click at [661, 309] on input "Search" at bounding box center [680, 312] width 153 height 14
type input "[PERSON_NAME]"
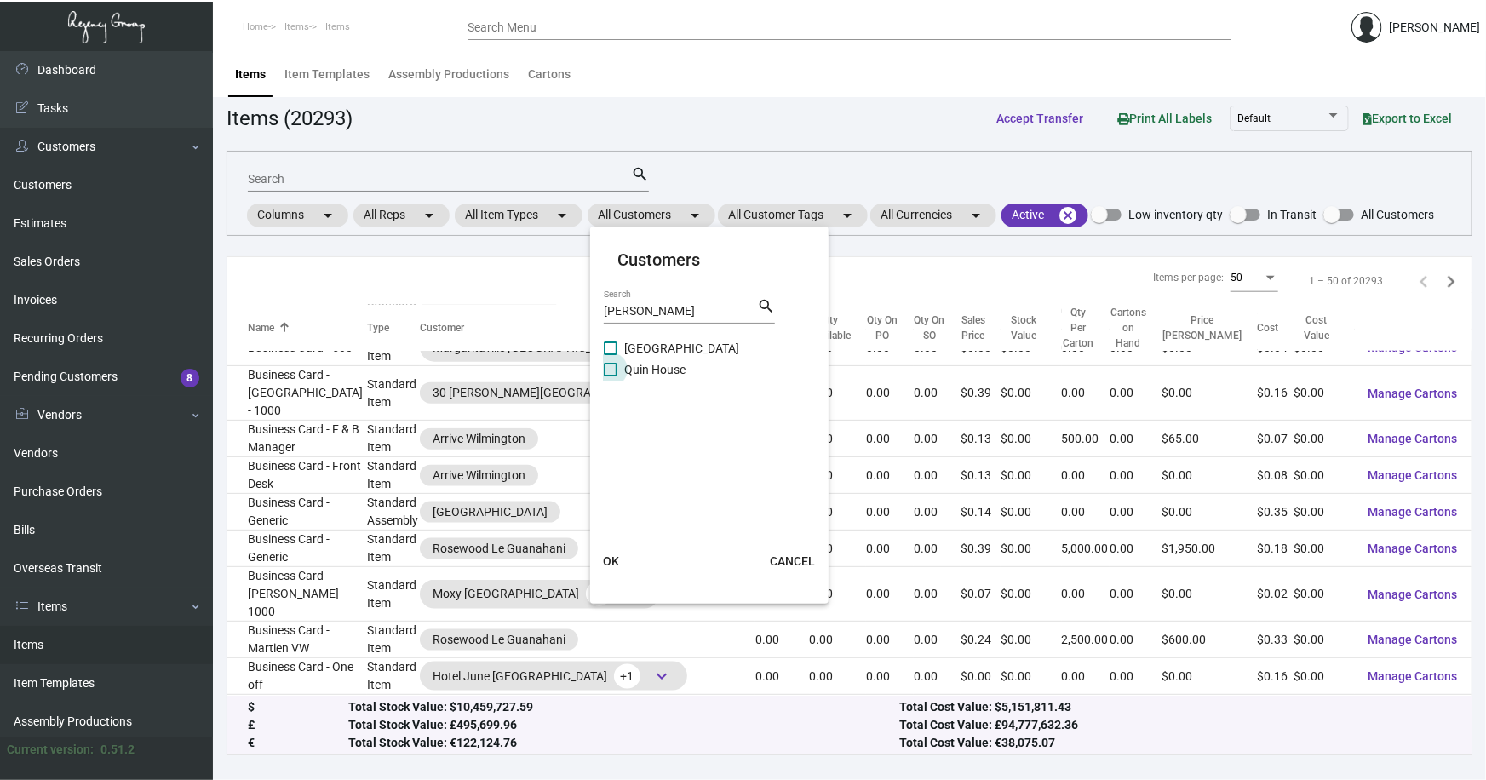
drag, startPoint x: 669, startPoint y: 367, endPoint x: 653, endPoint y: 433, distance: 67.3
click at [668, 367] on span "Quin House" at bounding box center [654, 369] width 61 height 20
click at [611, 376] on input "Quin House" at bounding box center [610, 376] width 1 height 1
checkbox input "true"
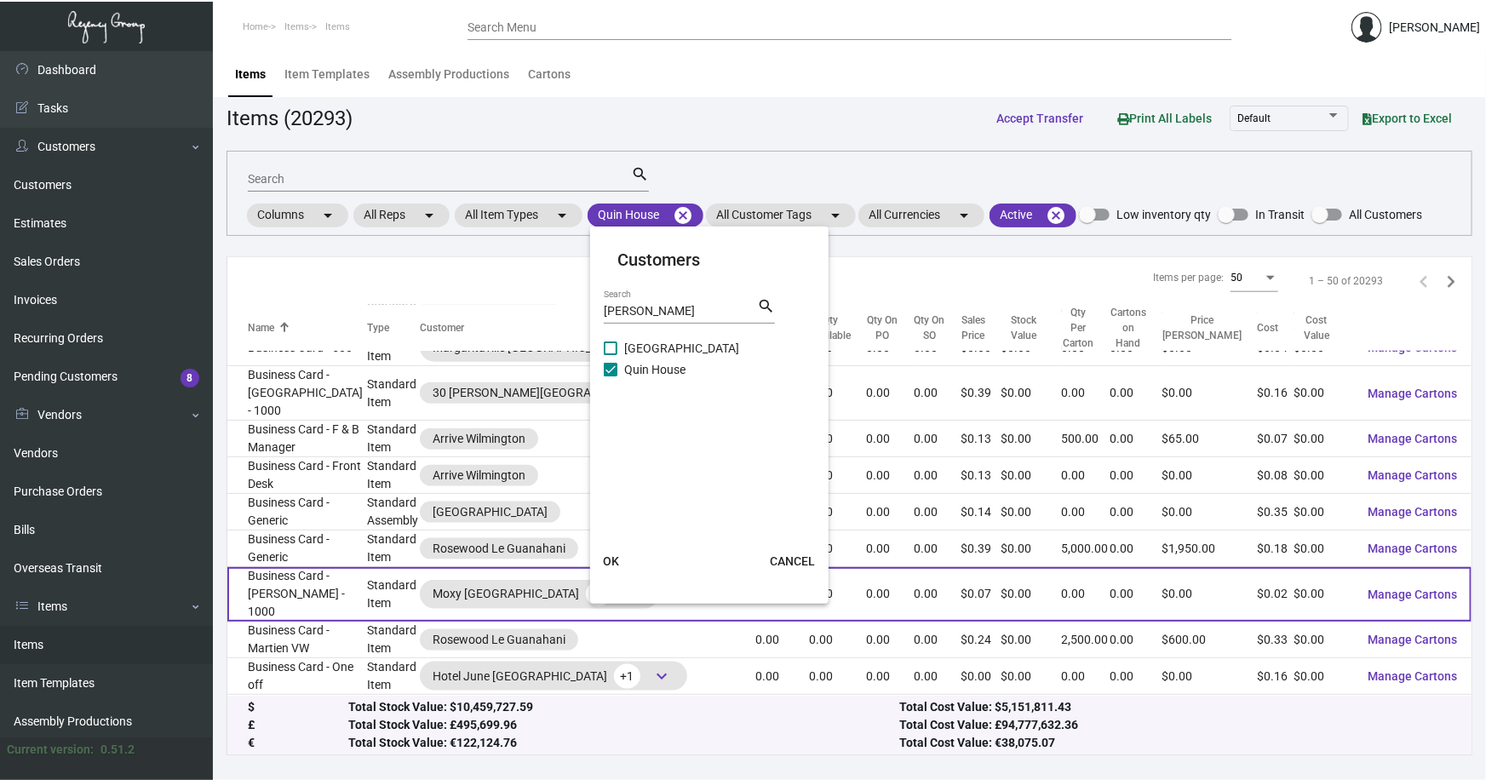
click at [610, 559] on span "OK" at bounding box center [611, 561] width 16 height 14
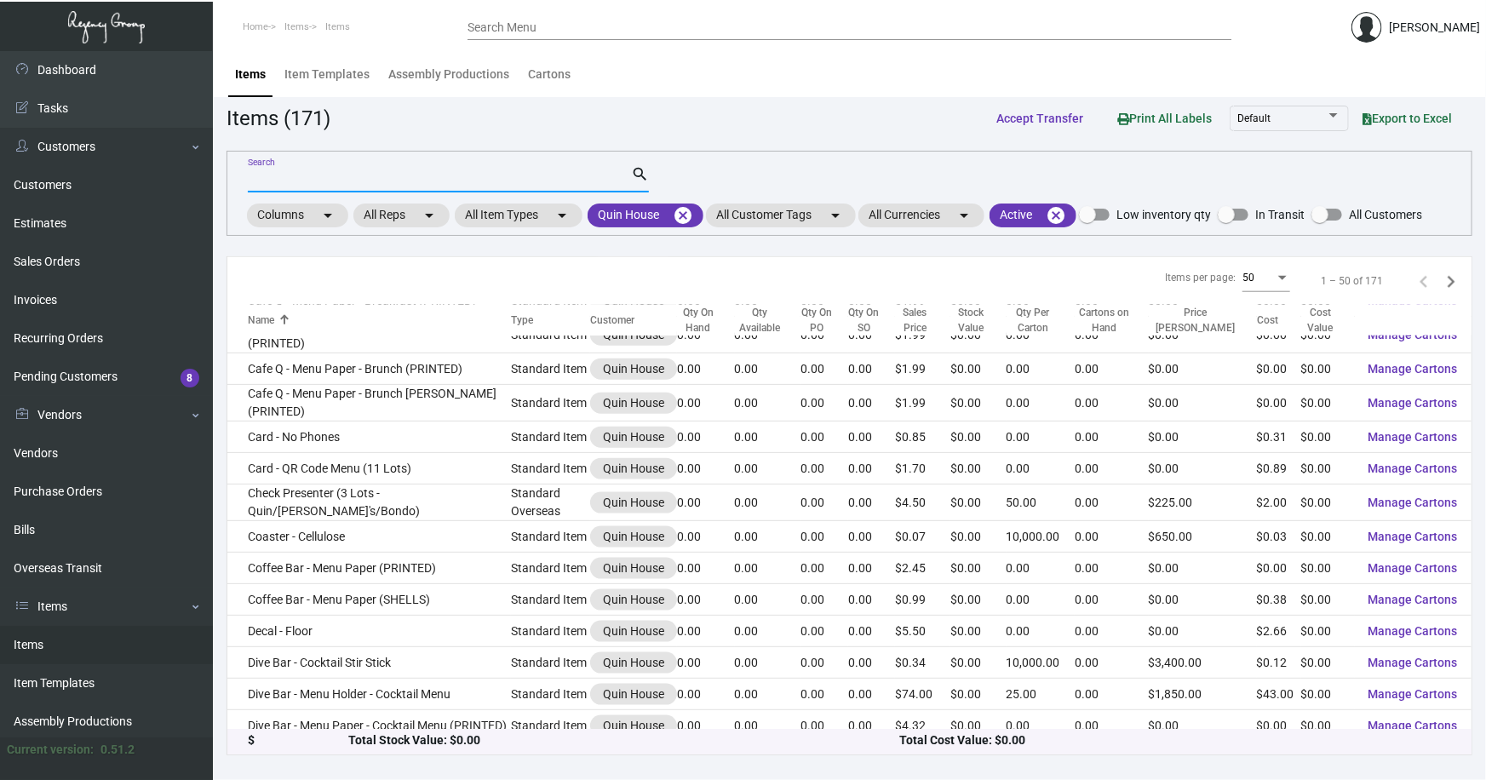
click at [315, 182] on input "Search" at bounding box center [439, 180] width 383 height 14
type input "wine"
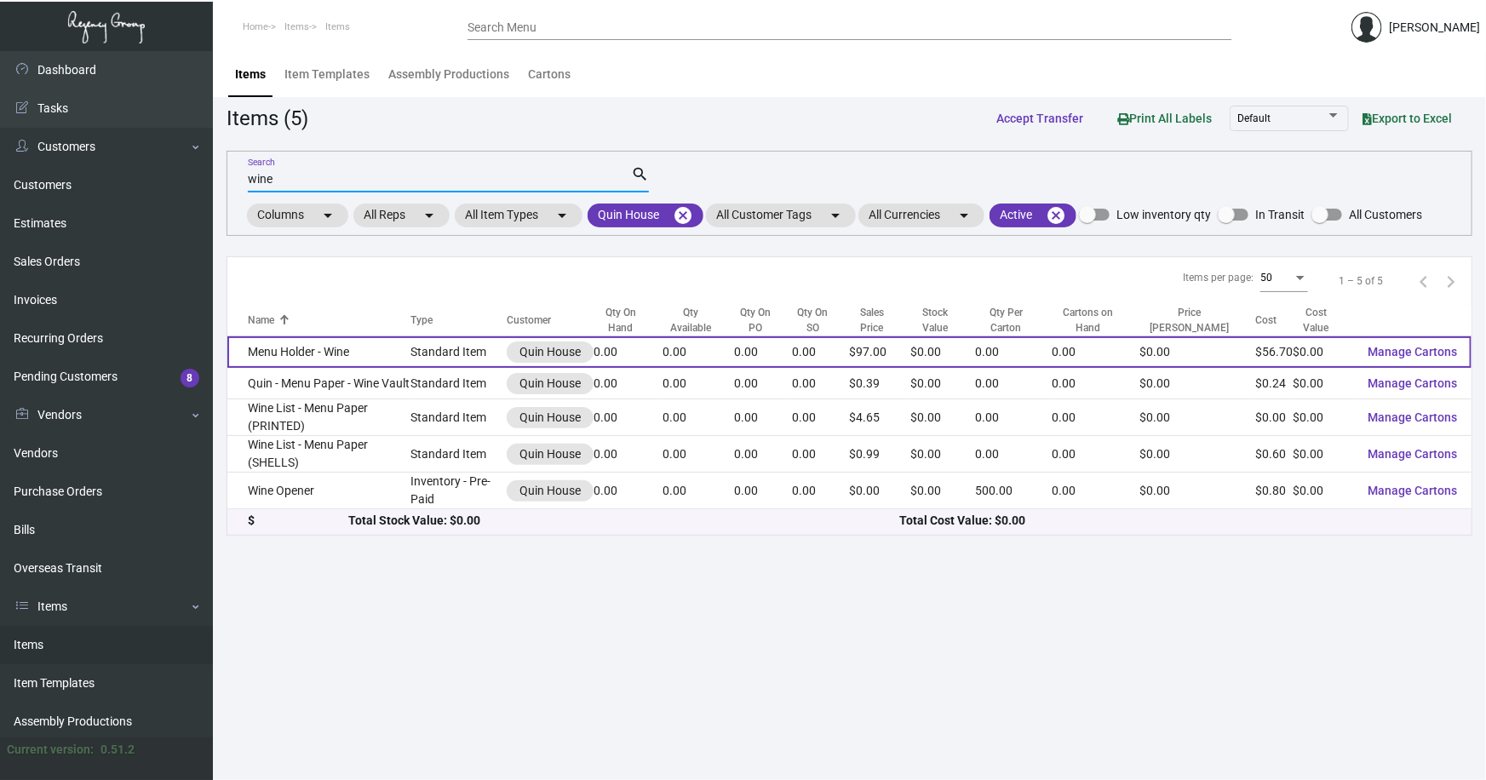
click at [259, 351] on td "Menu Holder - Wine" at bounding box center [318, 352] width 183 height 32
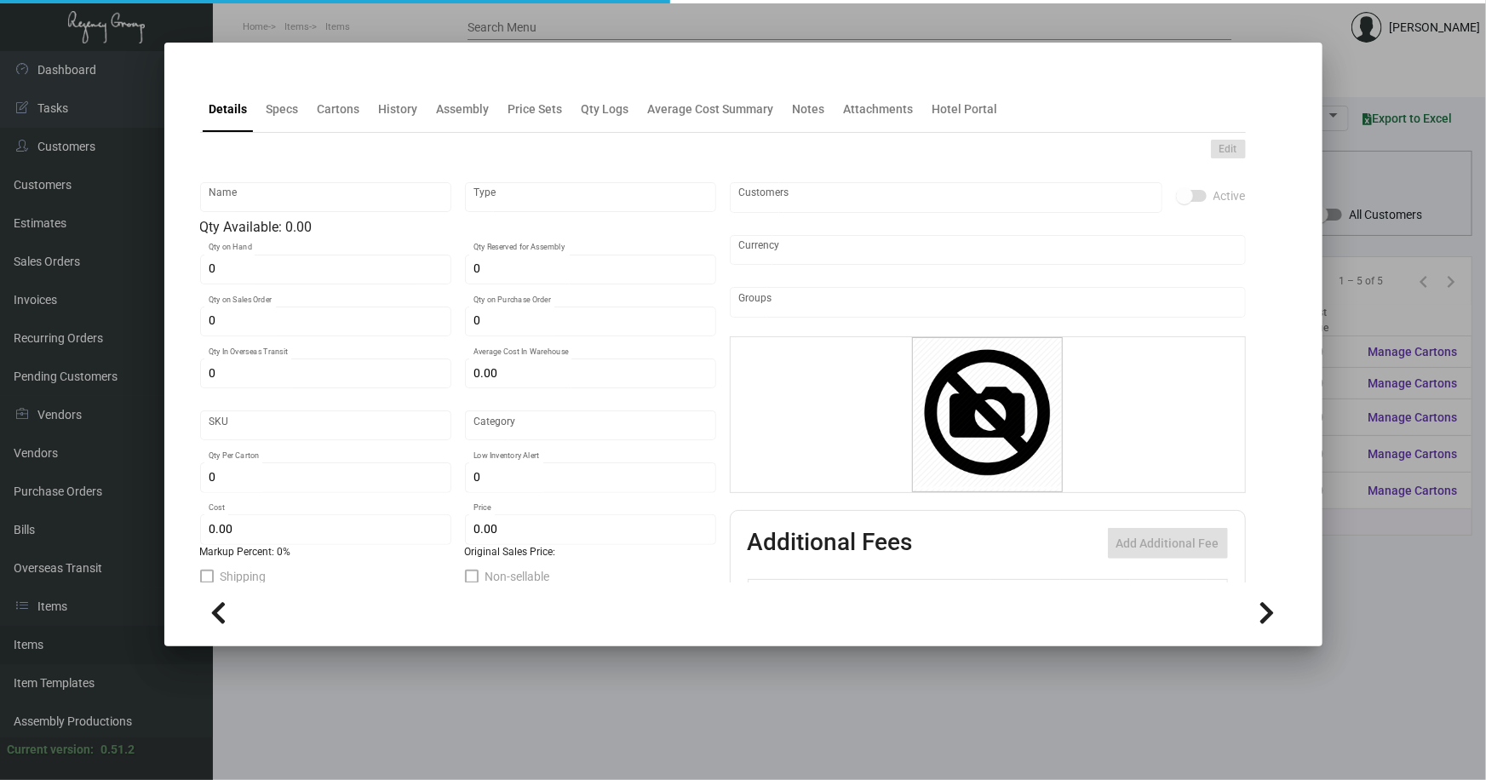
type input "Menu Holder - Wine"
type input "Standard Item"
type input "$ 0.00"
type input "Standard"
type input "$ 56.70"
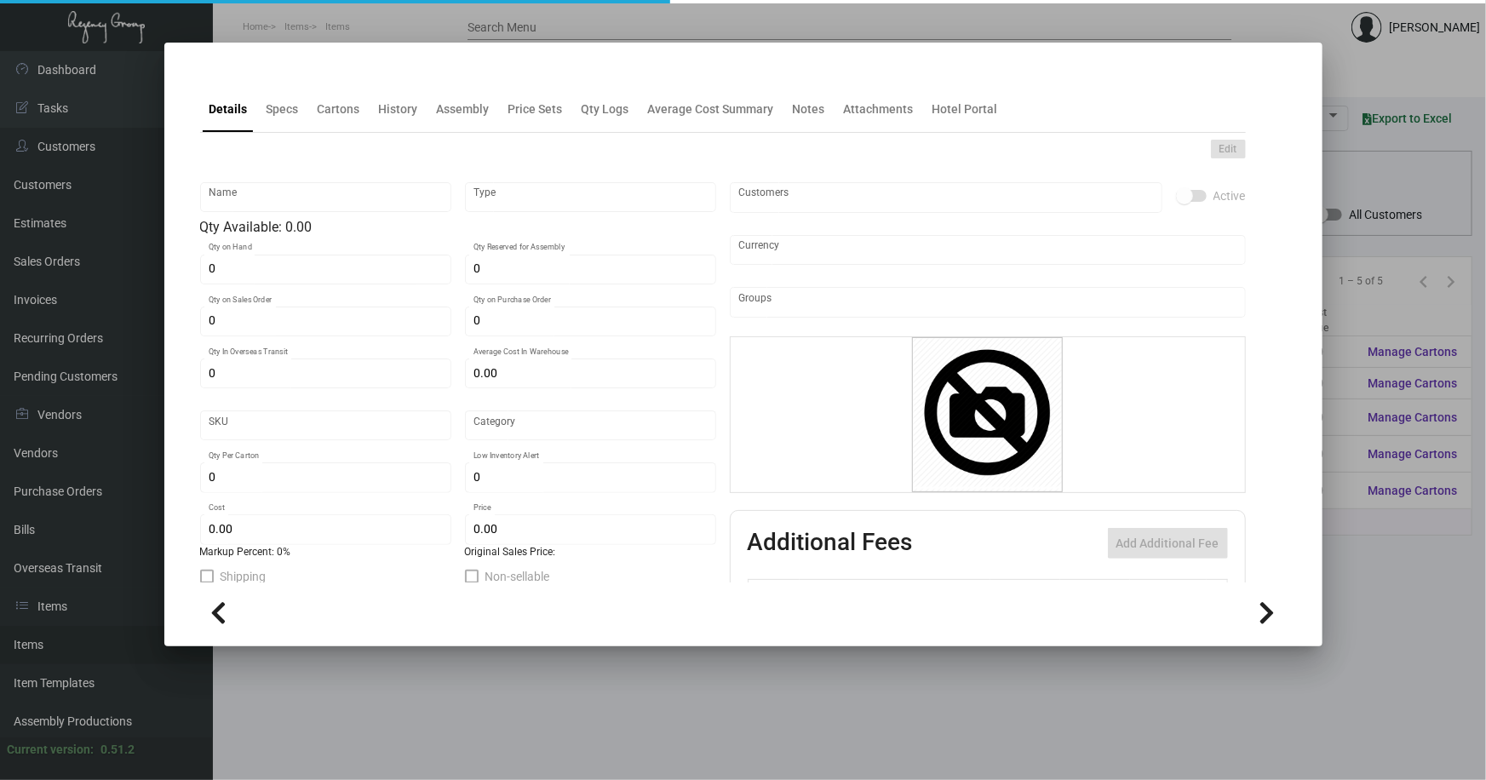
type input "$ 97.00"
checkbox input "true"
type input "United States Dollar $"
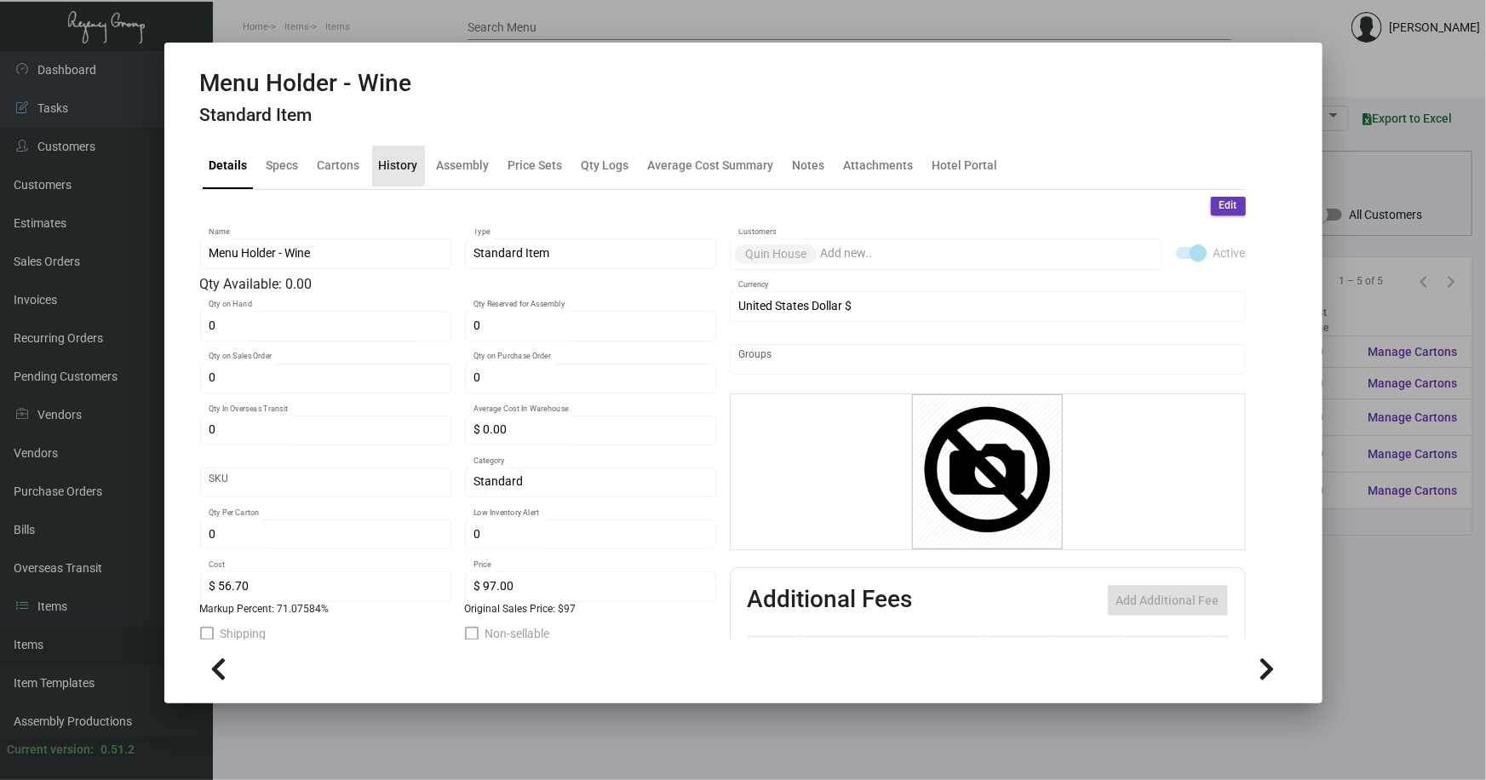
click at [391, 163] on div "History" at bounding box center [398, 166] width 39 height 18
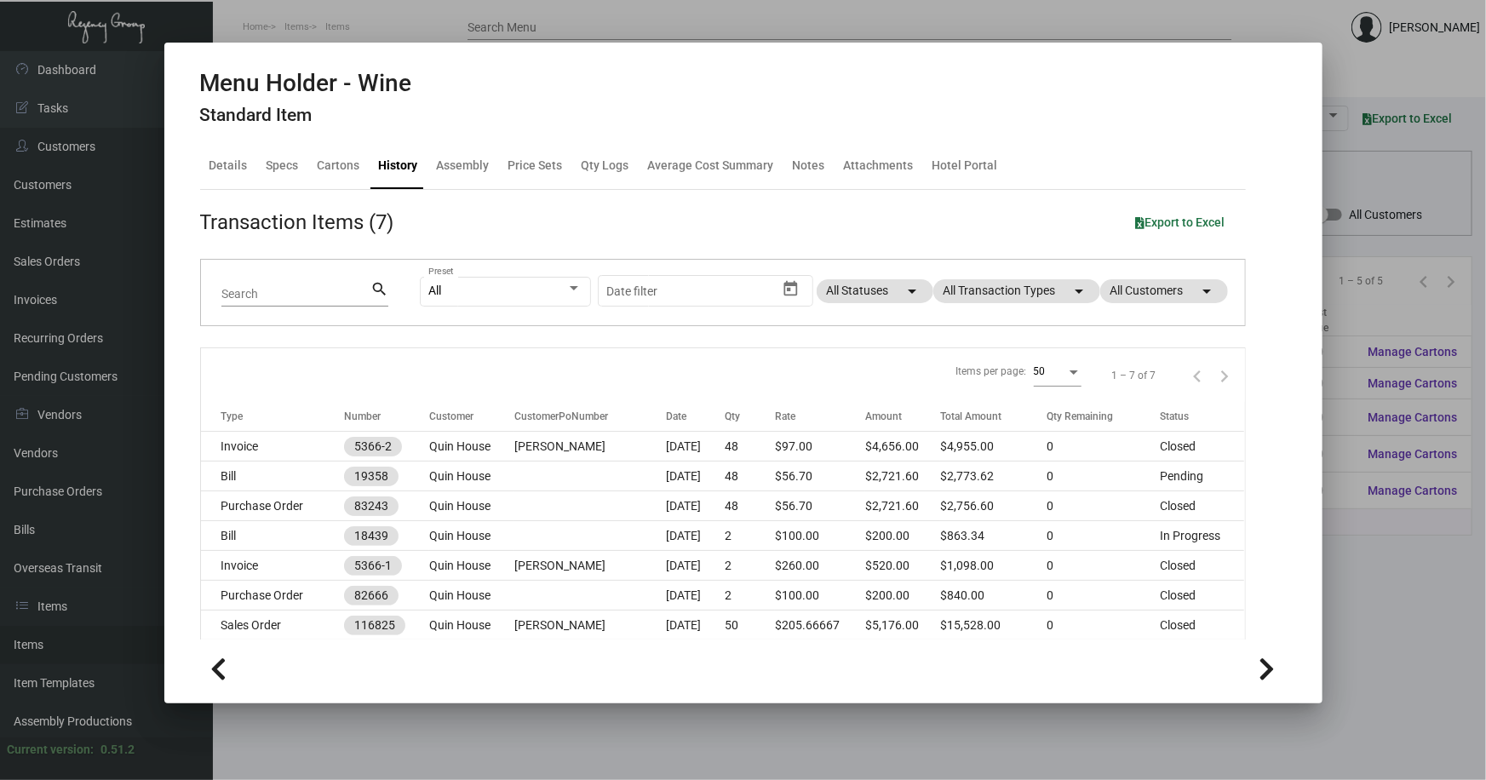
click at [1369, 573] on div at bounding box center [743, 390] width 1486 height 780
